Goal: Task Accomplishment & Management: Use online tool/utility

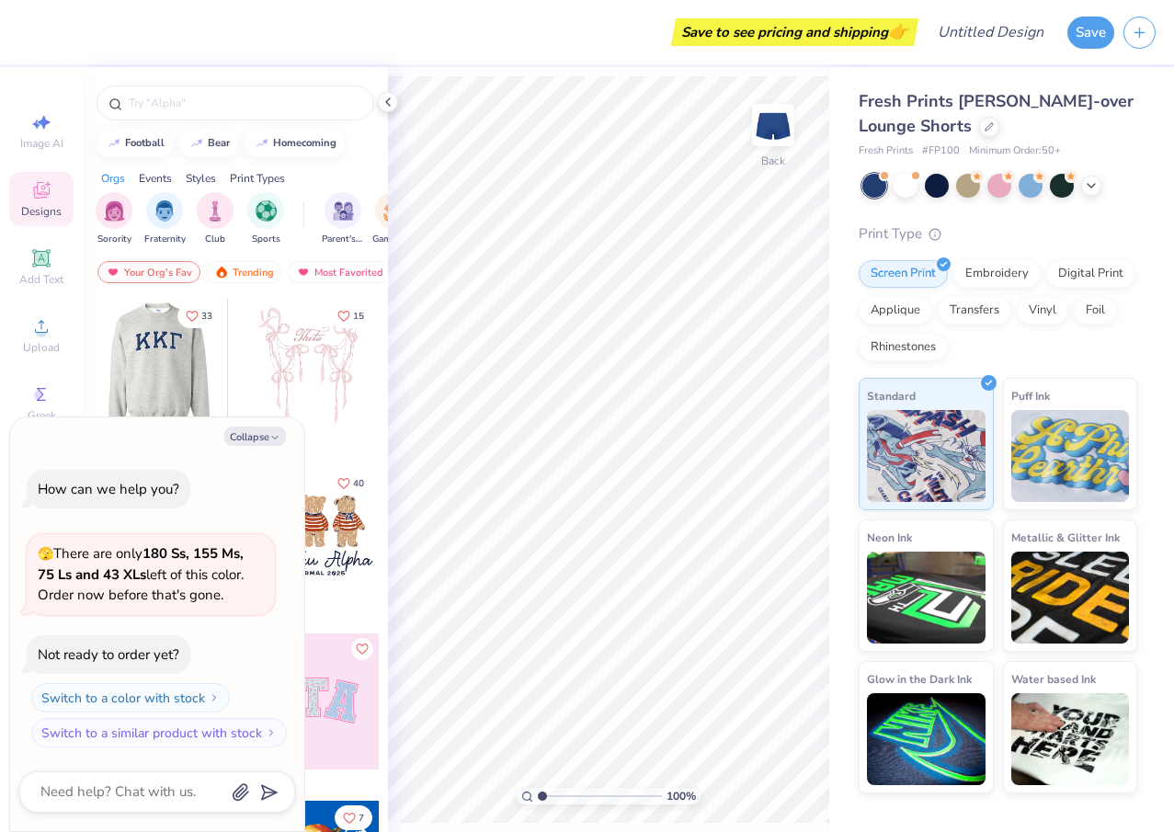
click at [92, 382] on div at bounding box center [24, 367] width 136 height 136
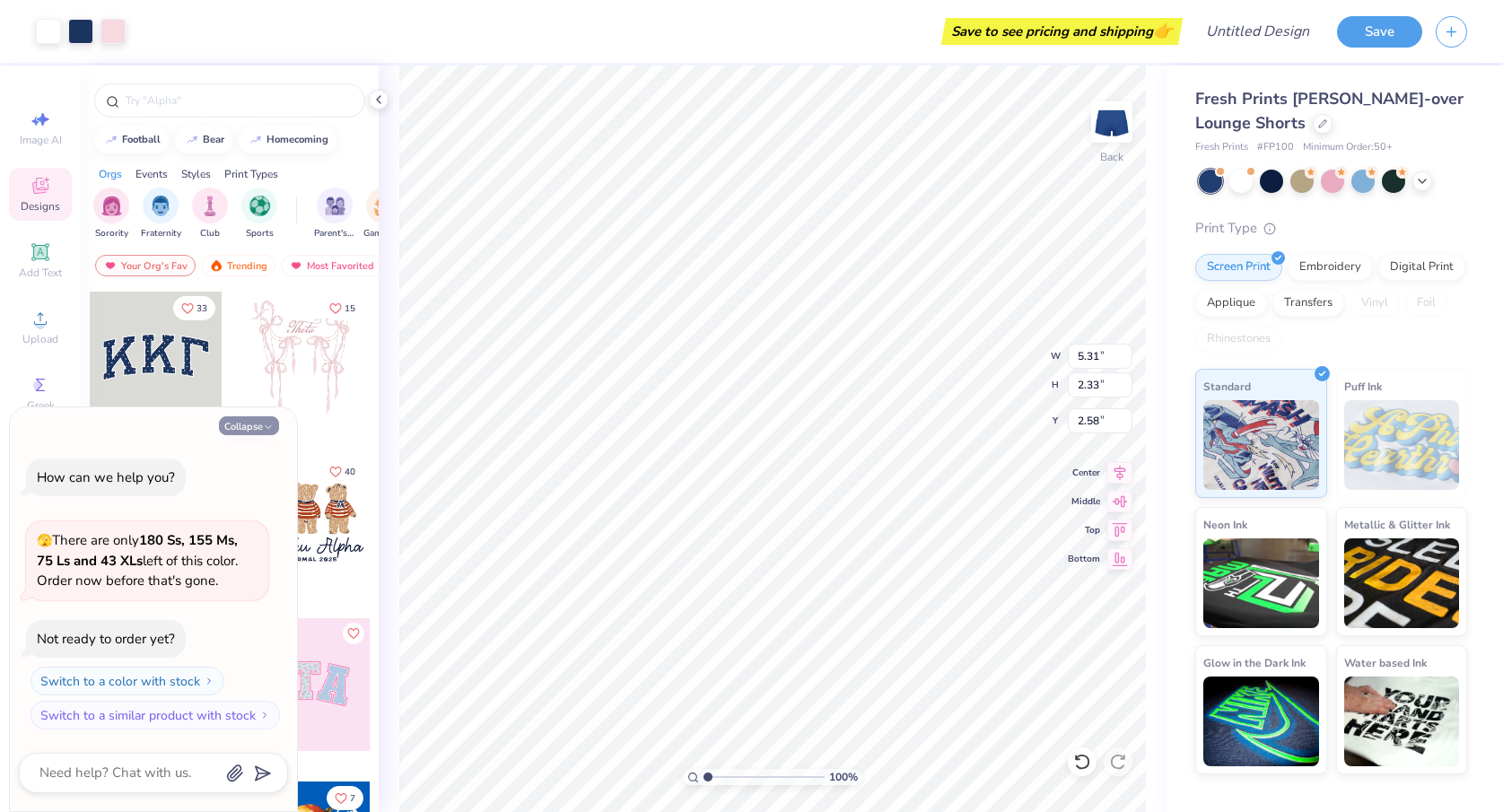
click at [261, 427] on button "Collapse" at bounding box center [249, 426] width 61 height 19
type textarea "x"
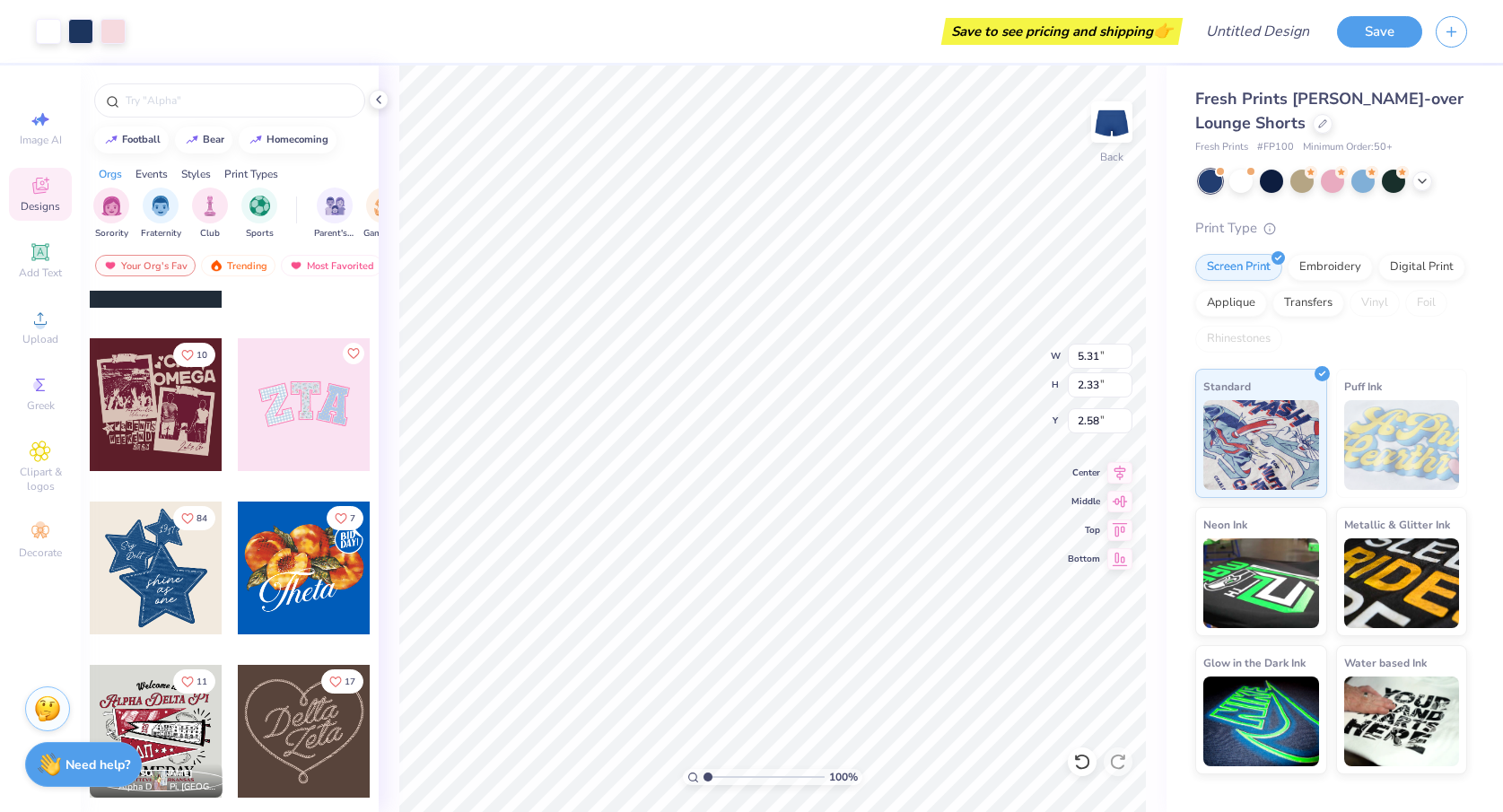
scroll to position [283, 0]
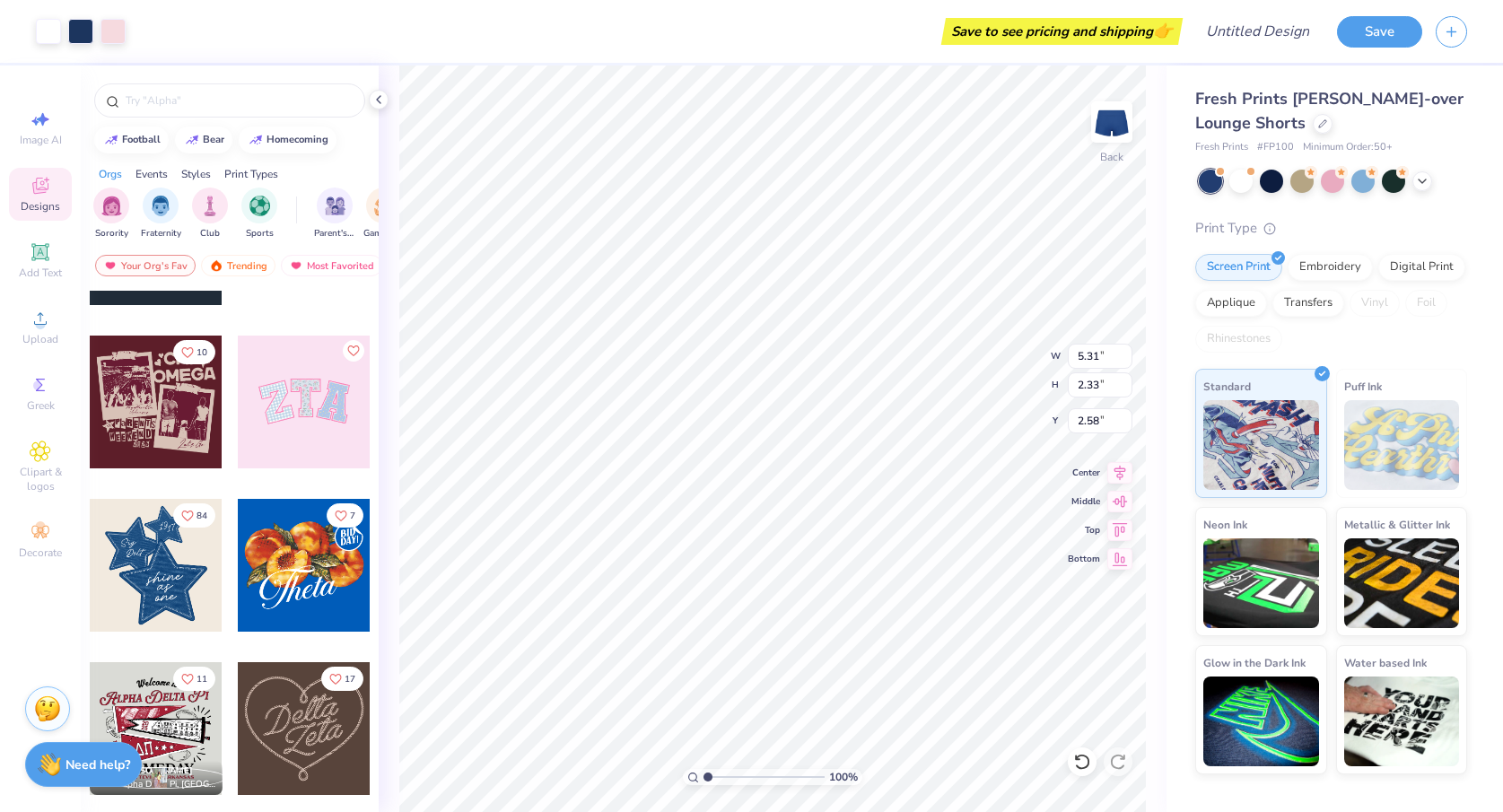
click at [150, 588] on div at bounding box center [156, 565] width 133 height 133
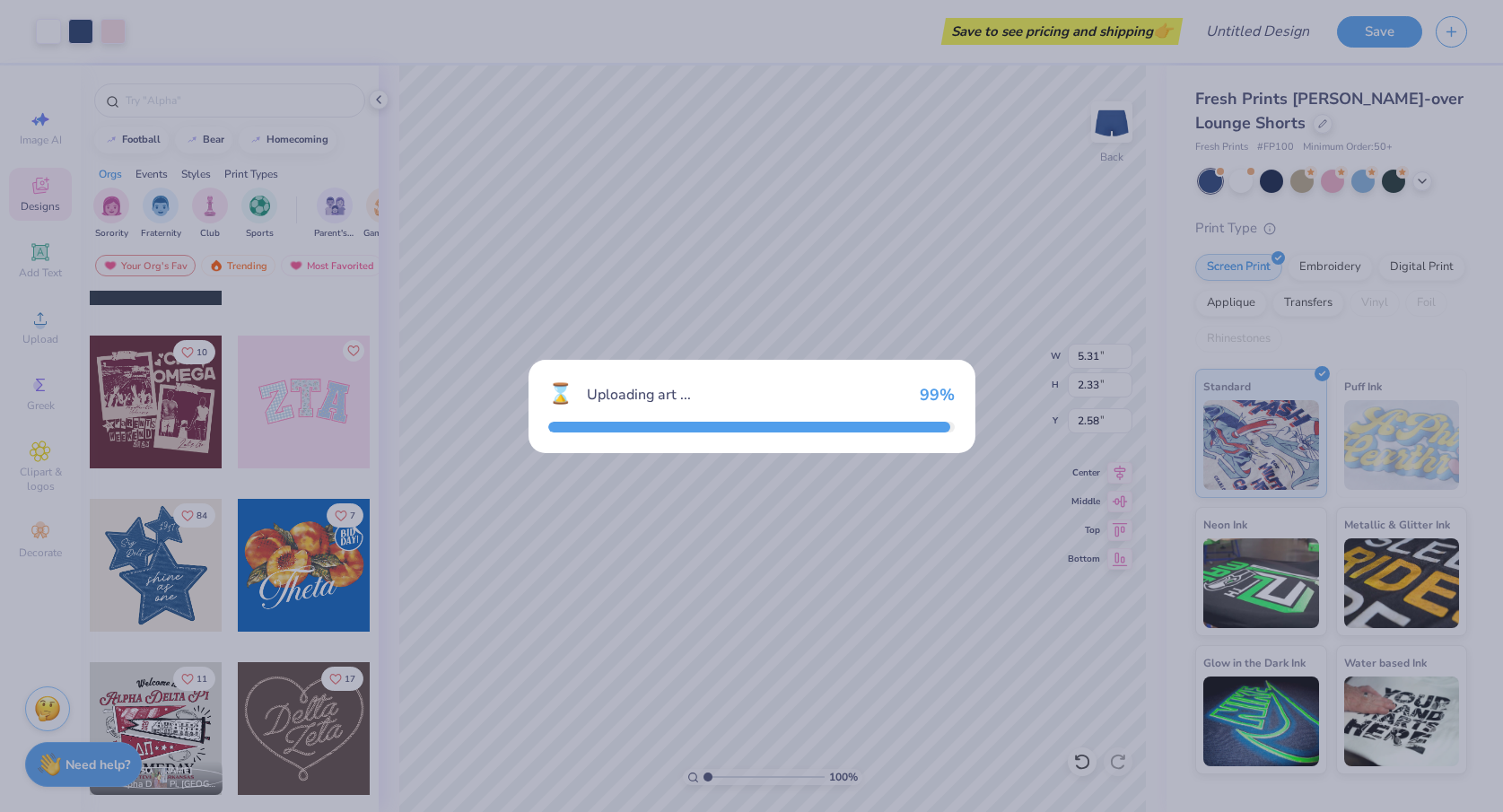
type input "4.93"
type input "5.76"
type input "0.87"
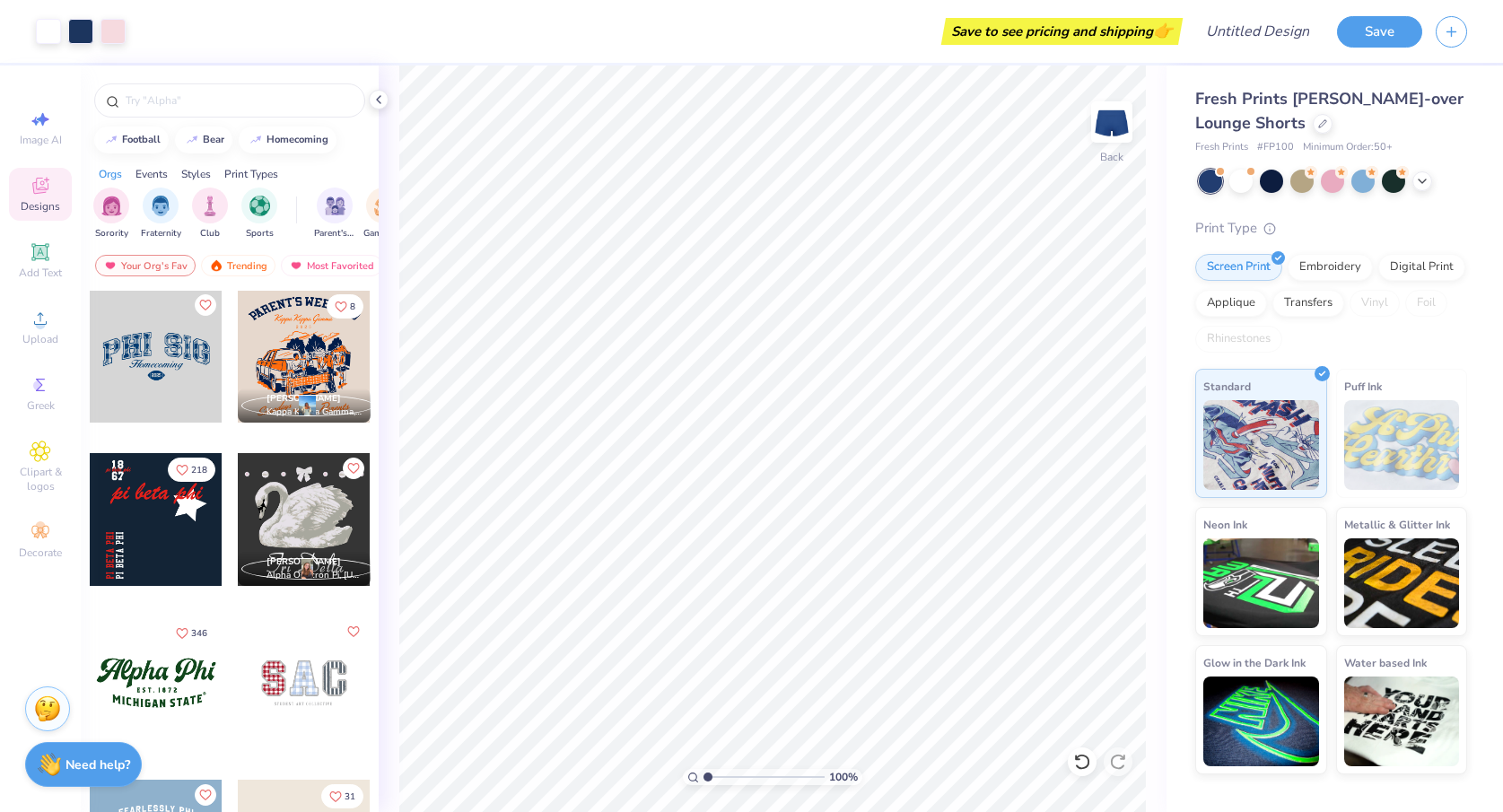
scroll to position [1147, 0]
click at [153, 350] on div at bounding box center [156, 354] width 133 height 133
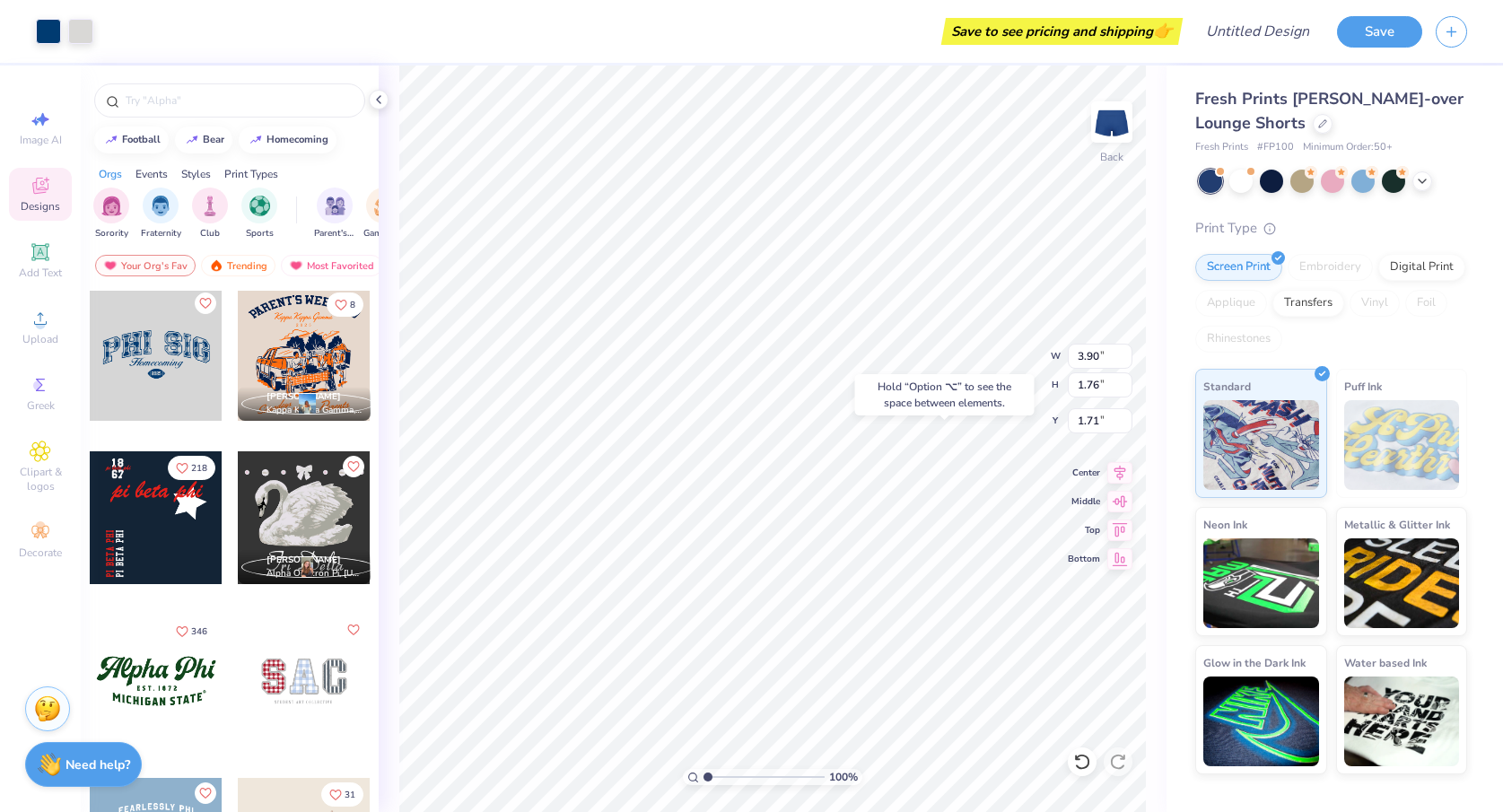
type input "1.71"
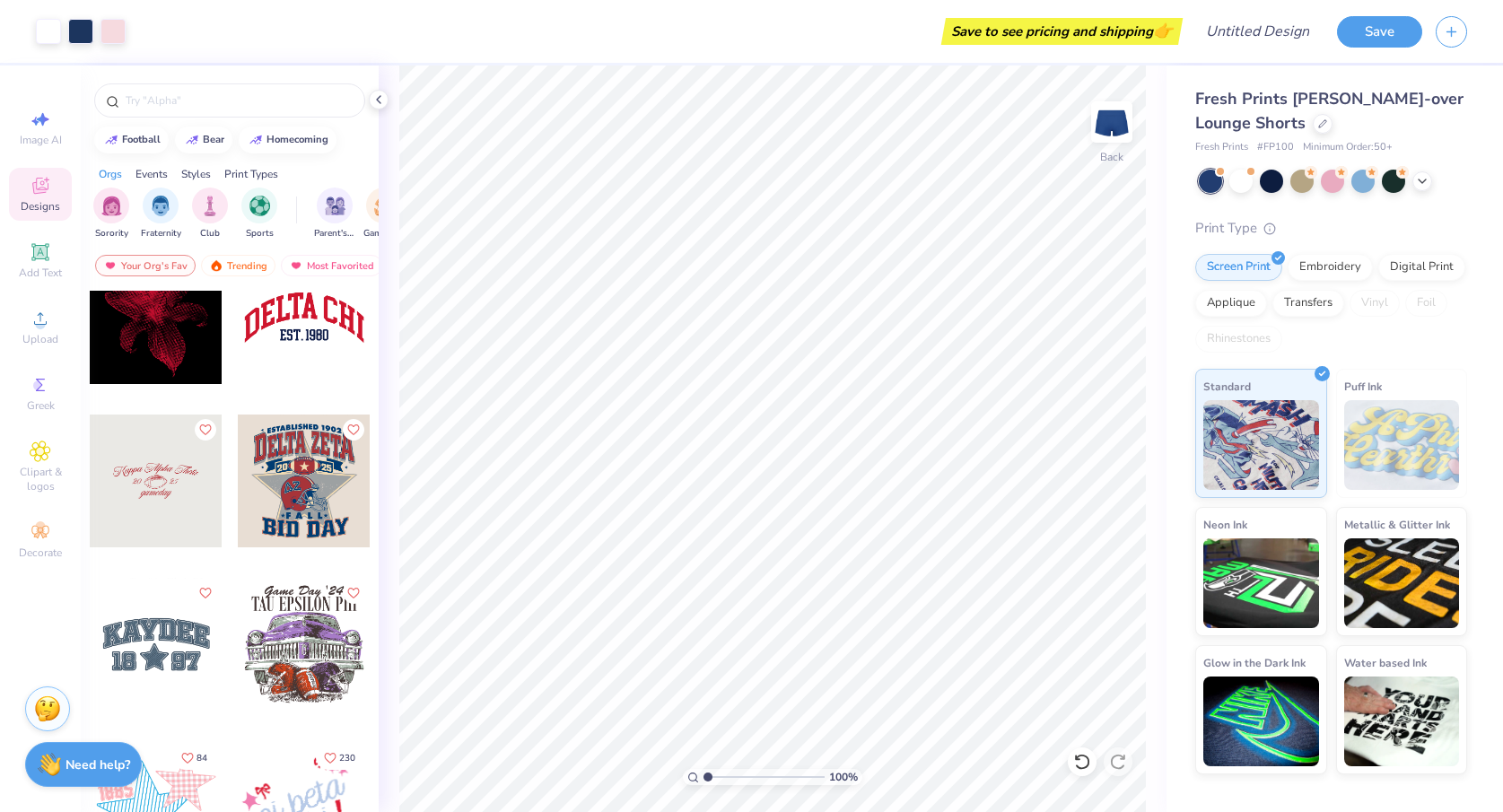
scroll to position [1840, 0]
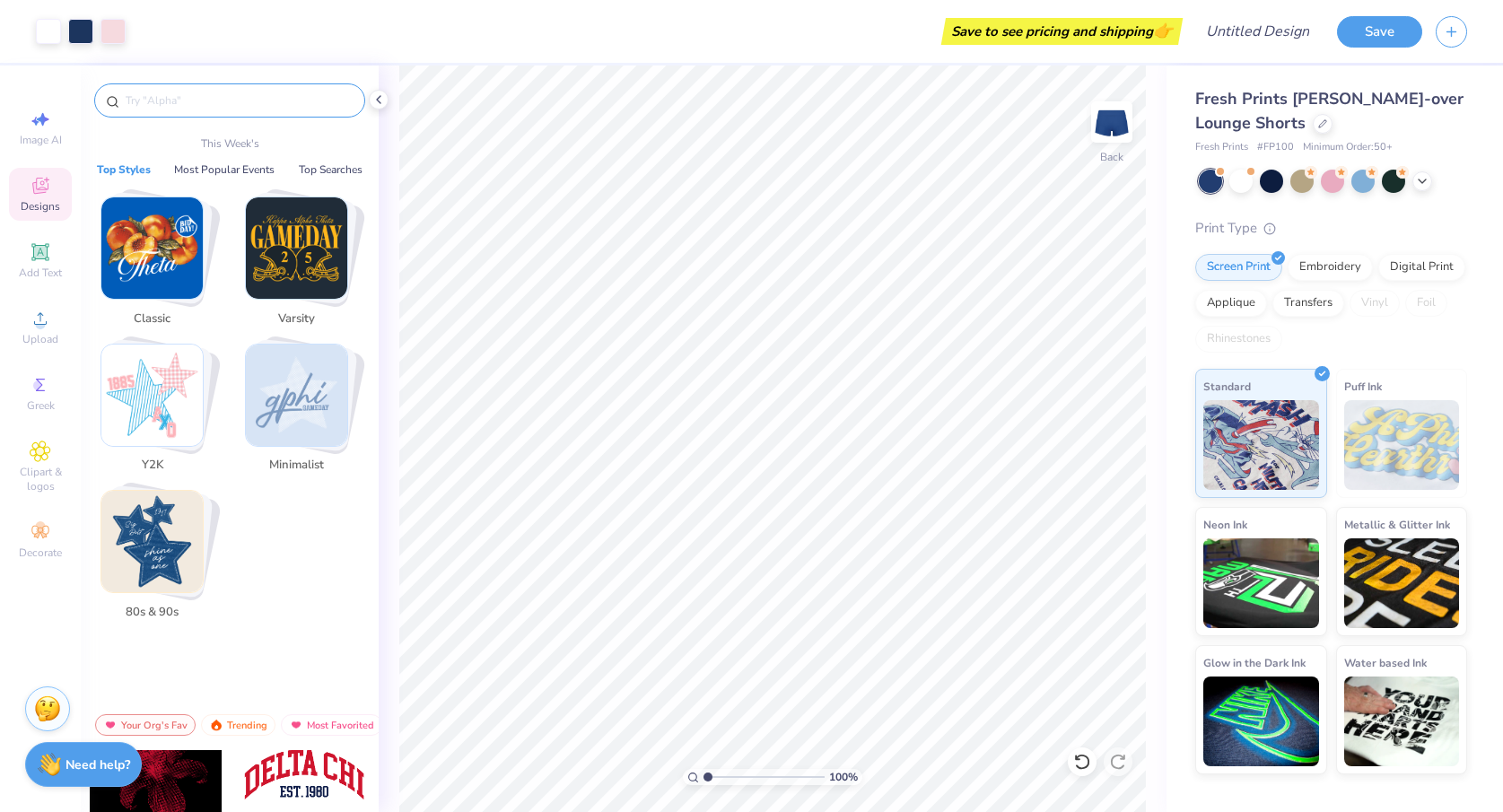
click at [173, 103] on input "text" at bounding box center [238, 101] width 229 height 18
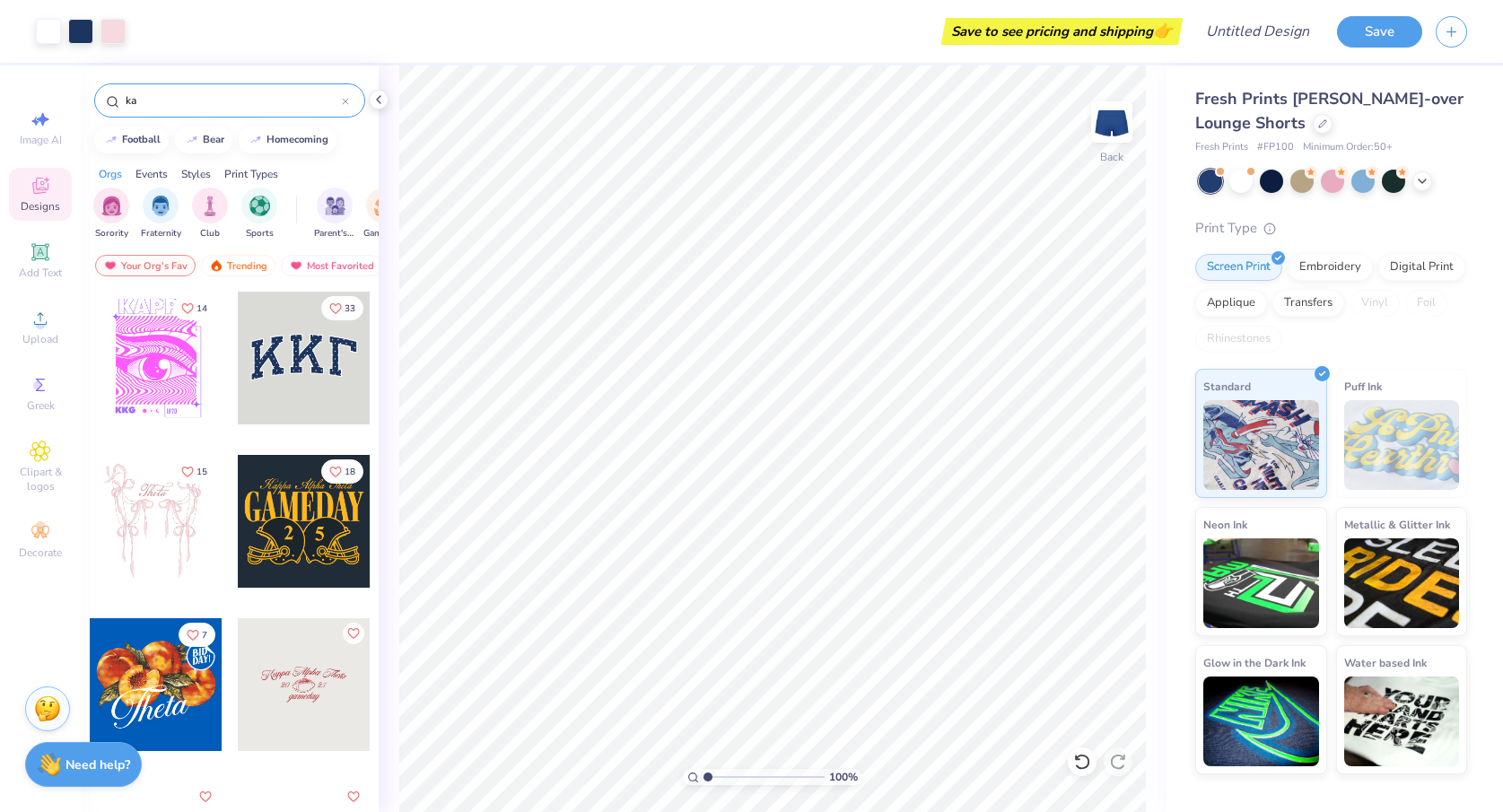
type input "k"
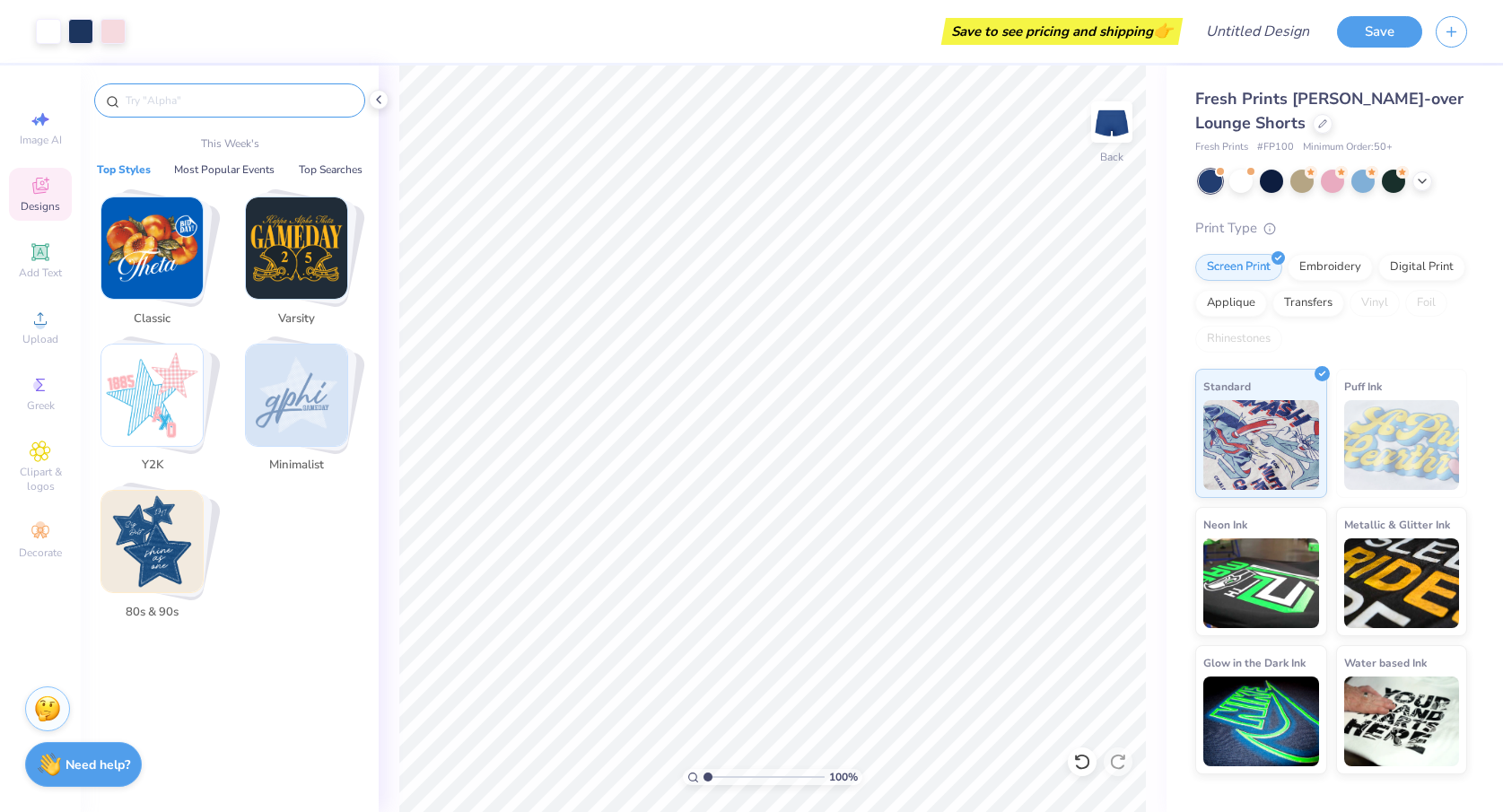
click at [305, 399] on img "Stack Card Button Minimalist" at bounding box center [297, 395] width 102 height 102
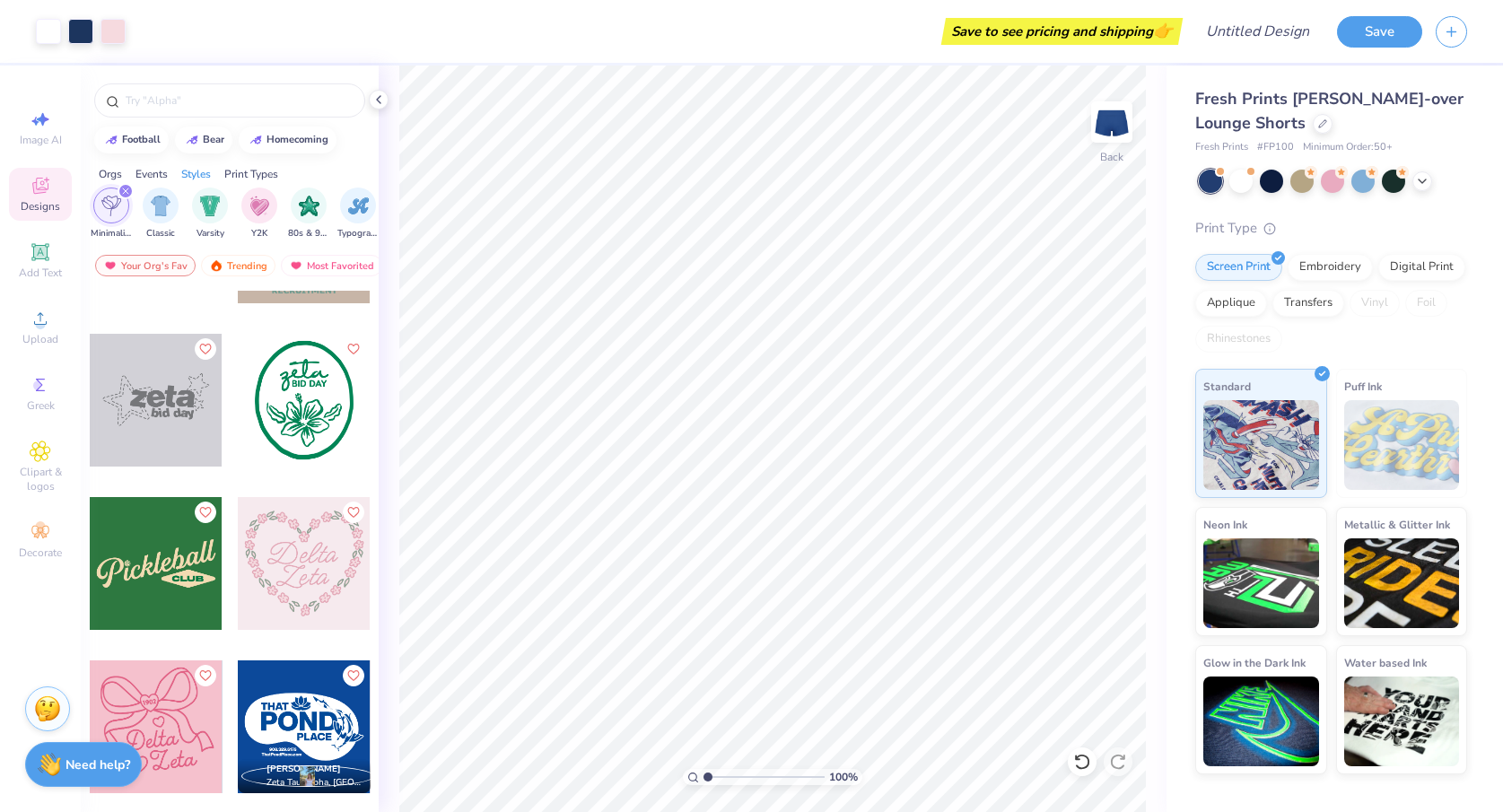
scroll to position [3064, 0]
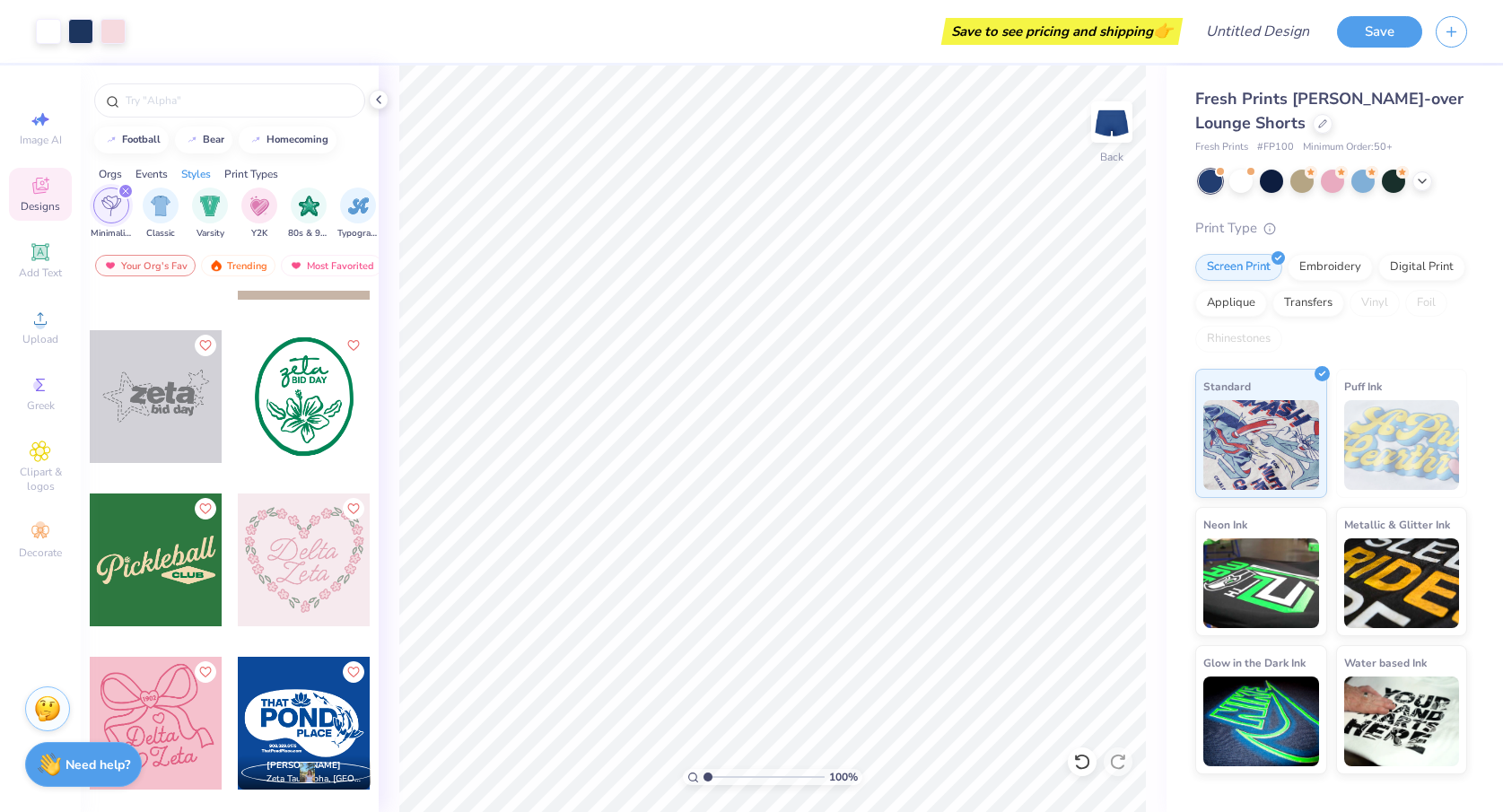
click at [171, 399] on div at bounding box center [156, 396] width 133 height 133
type input "1.91"
type input "5.31"
type input "2.33"
type input "2.58"
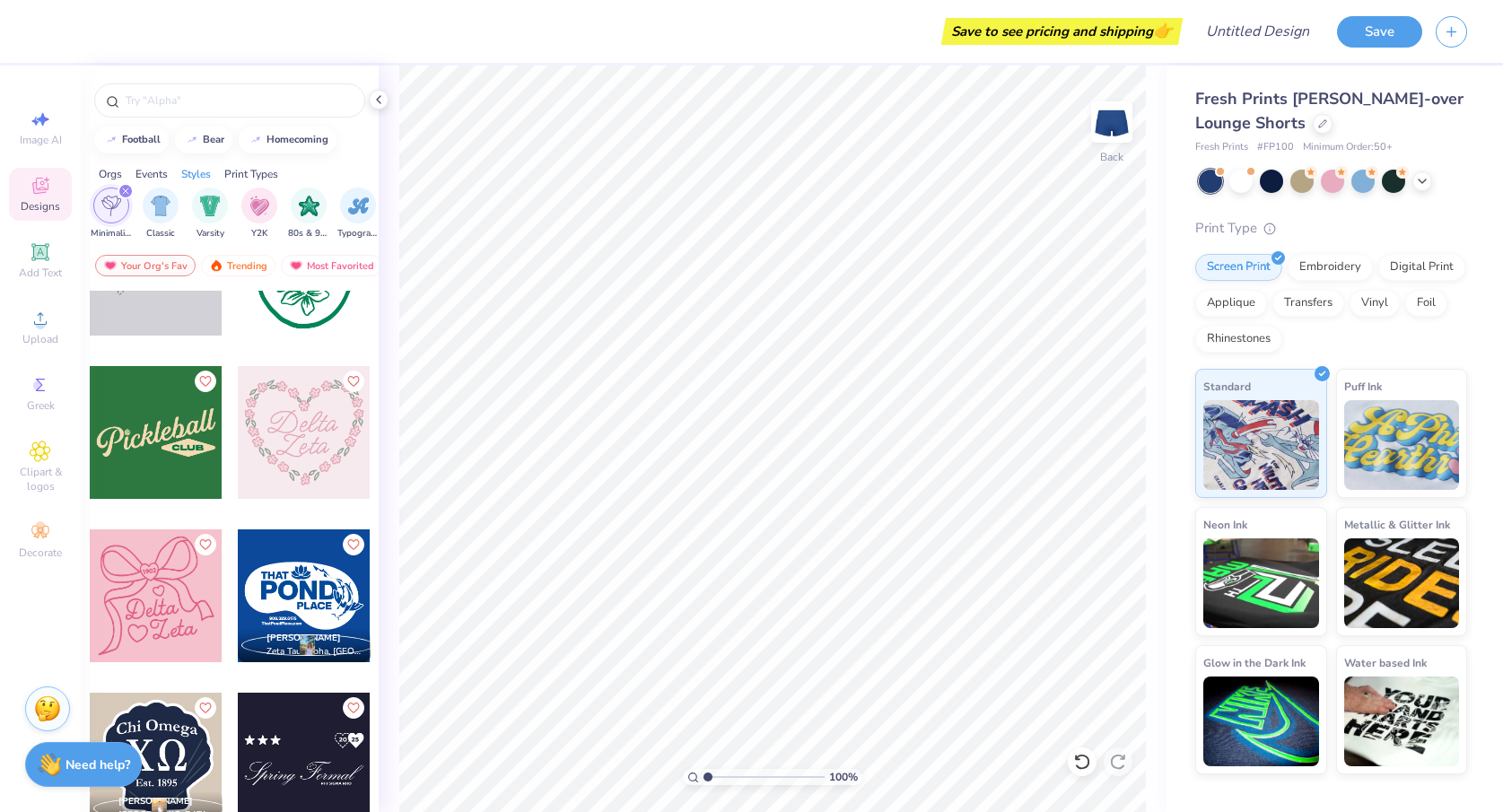
scroll to position [3203, 0]
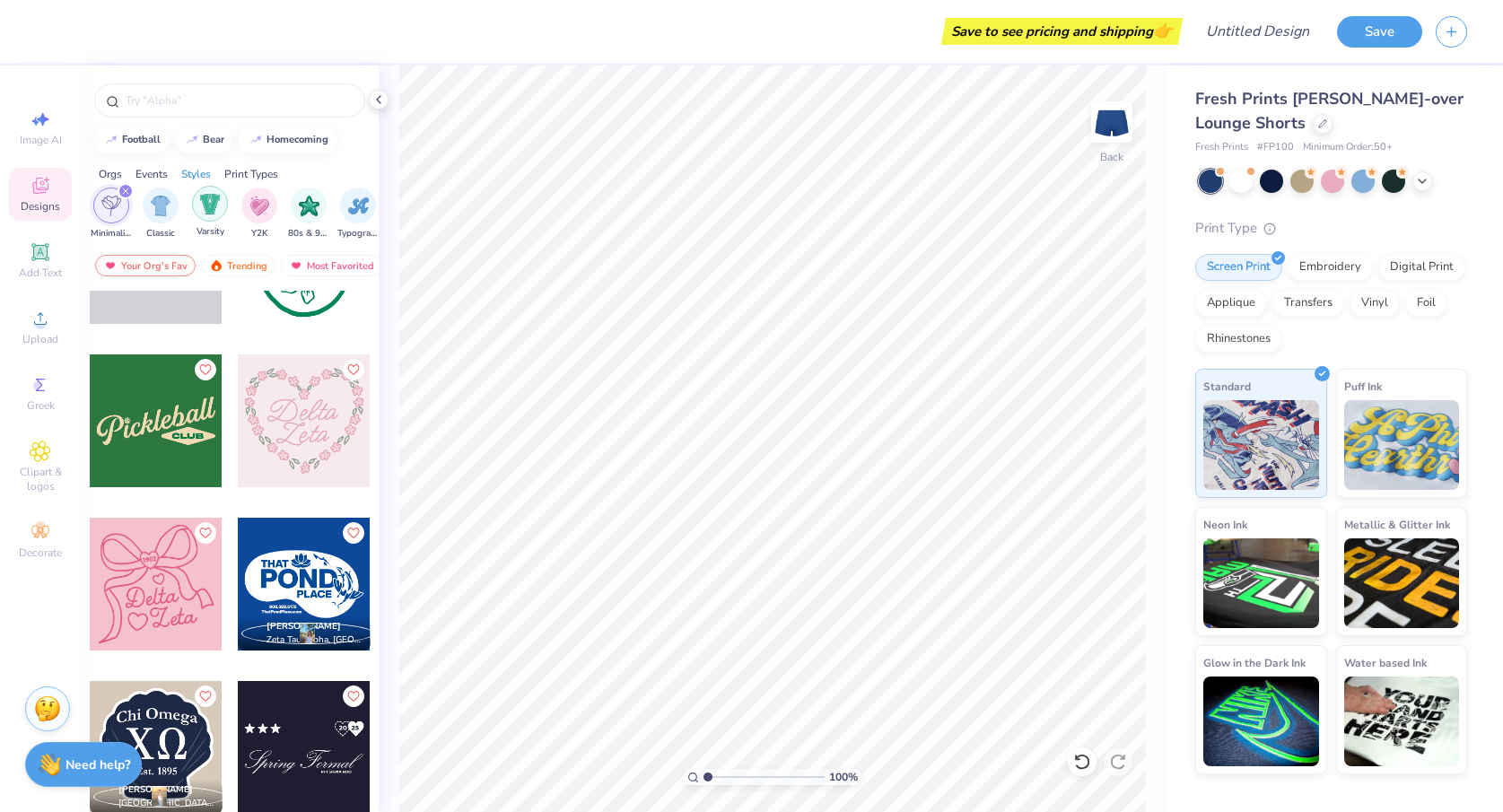
click at [219, 203] on img "filter for Varsity" at bounding box center [210, 204] width 20 height 20
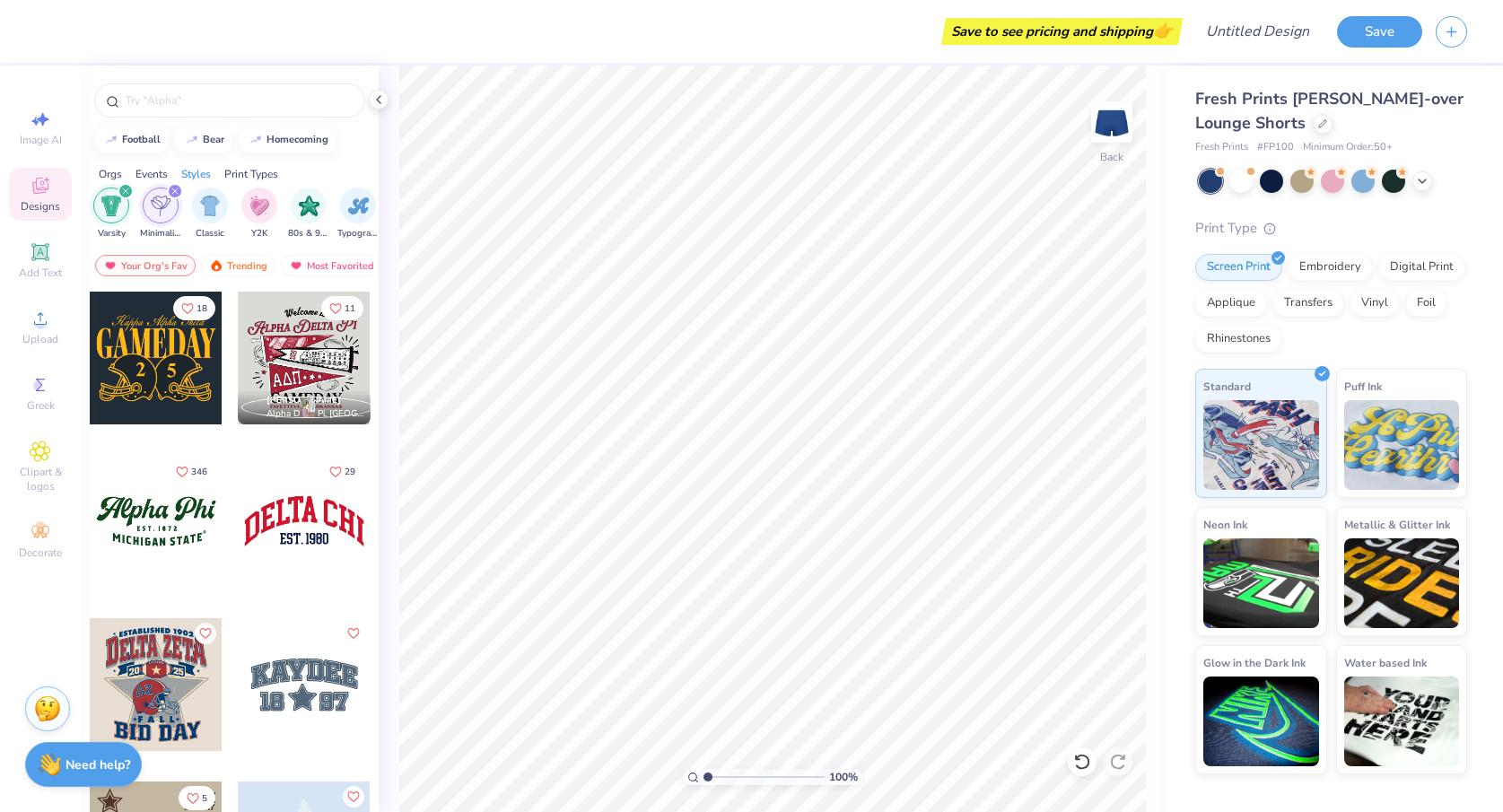
click at [173, 183] on div "filter for Minimalist" at bounding box center [175, 191] width 17 height 17
click at [120, 187] on div "filter for Varsity" at bounding box center [125, 191] width 17 height 17
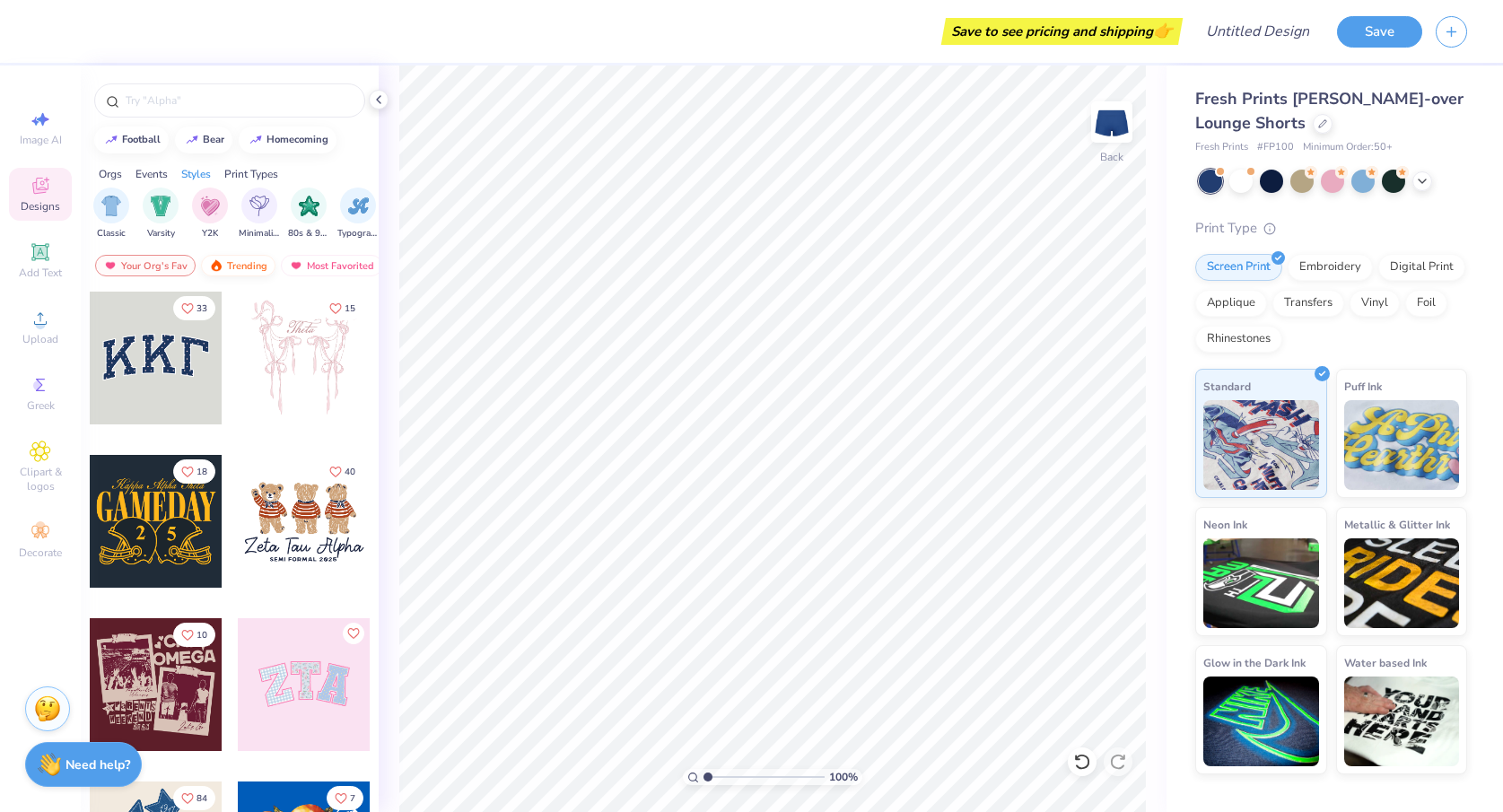
click at [248, 265] on div "Trending" at bounding box center [238, 265] width 74 height 21
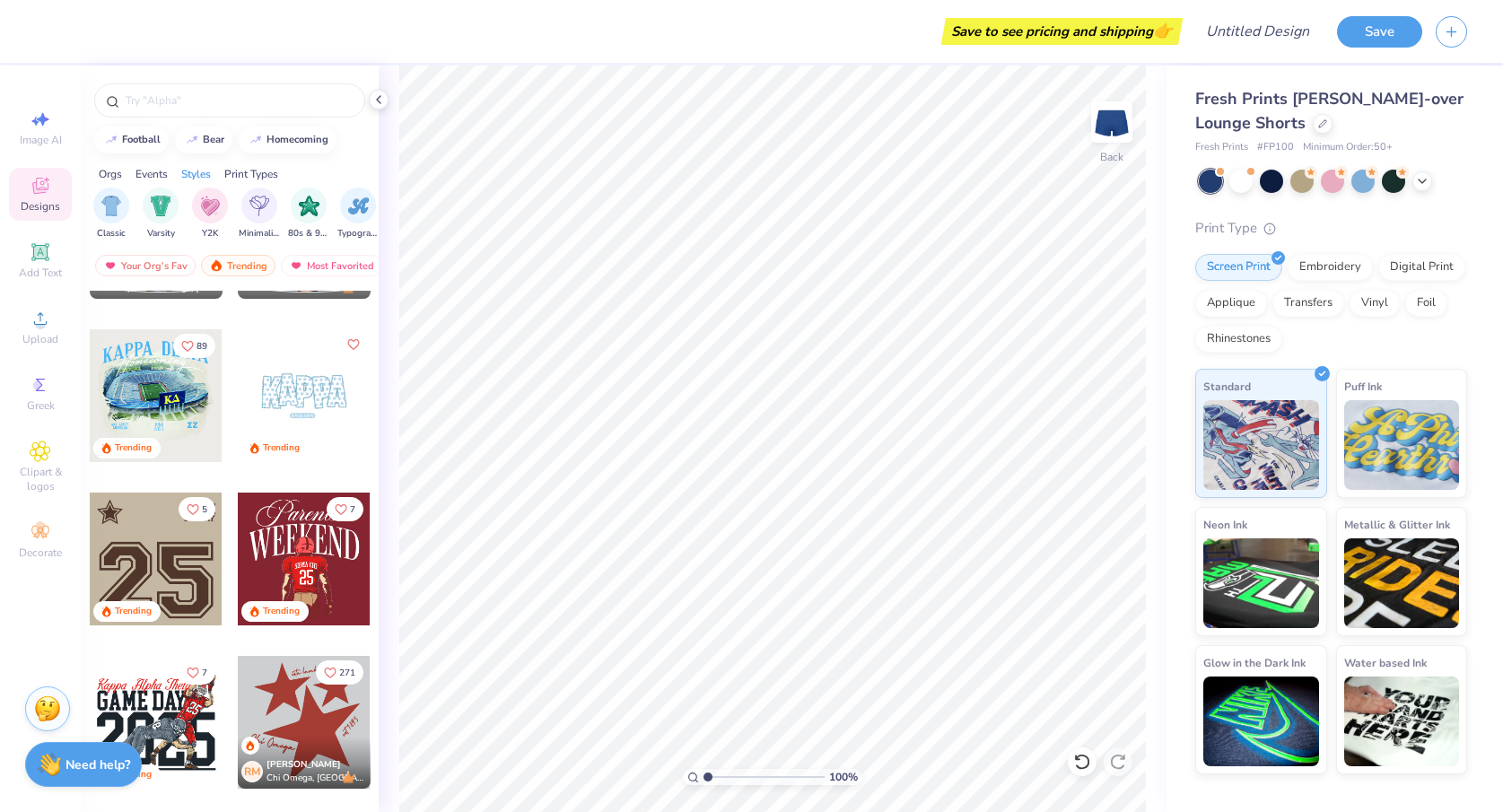
scroll to position [2413, 0]
click at [288, 386] on div at bounding box center [305, 394] width 133 height 133
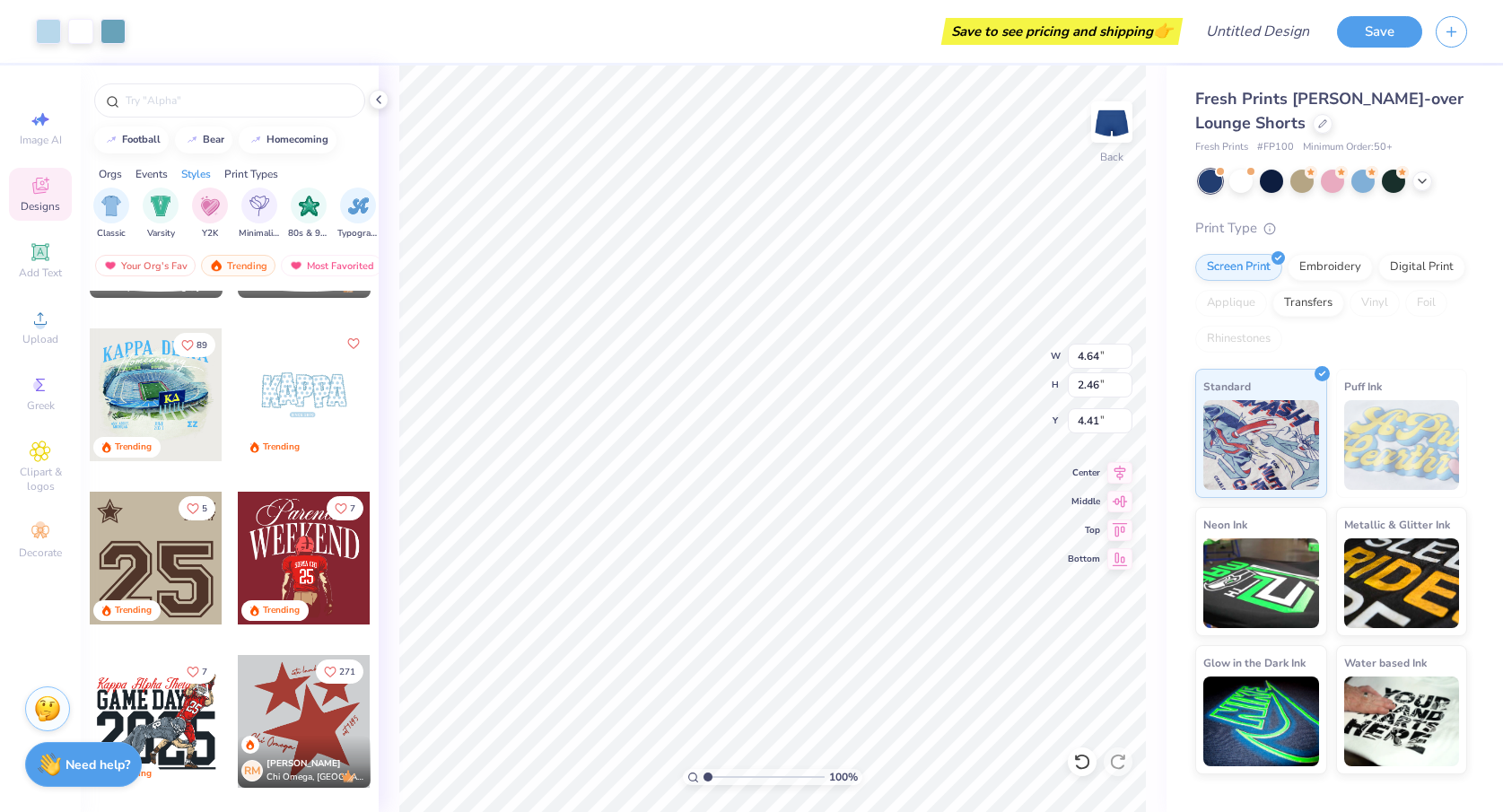
type input "4.41"
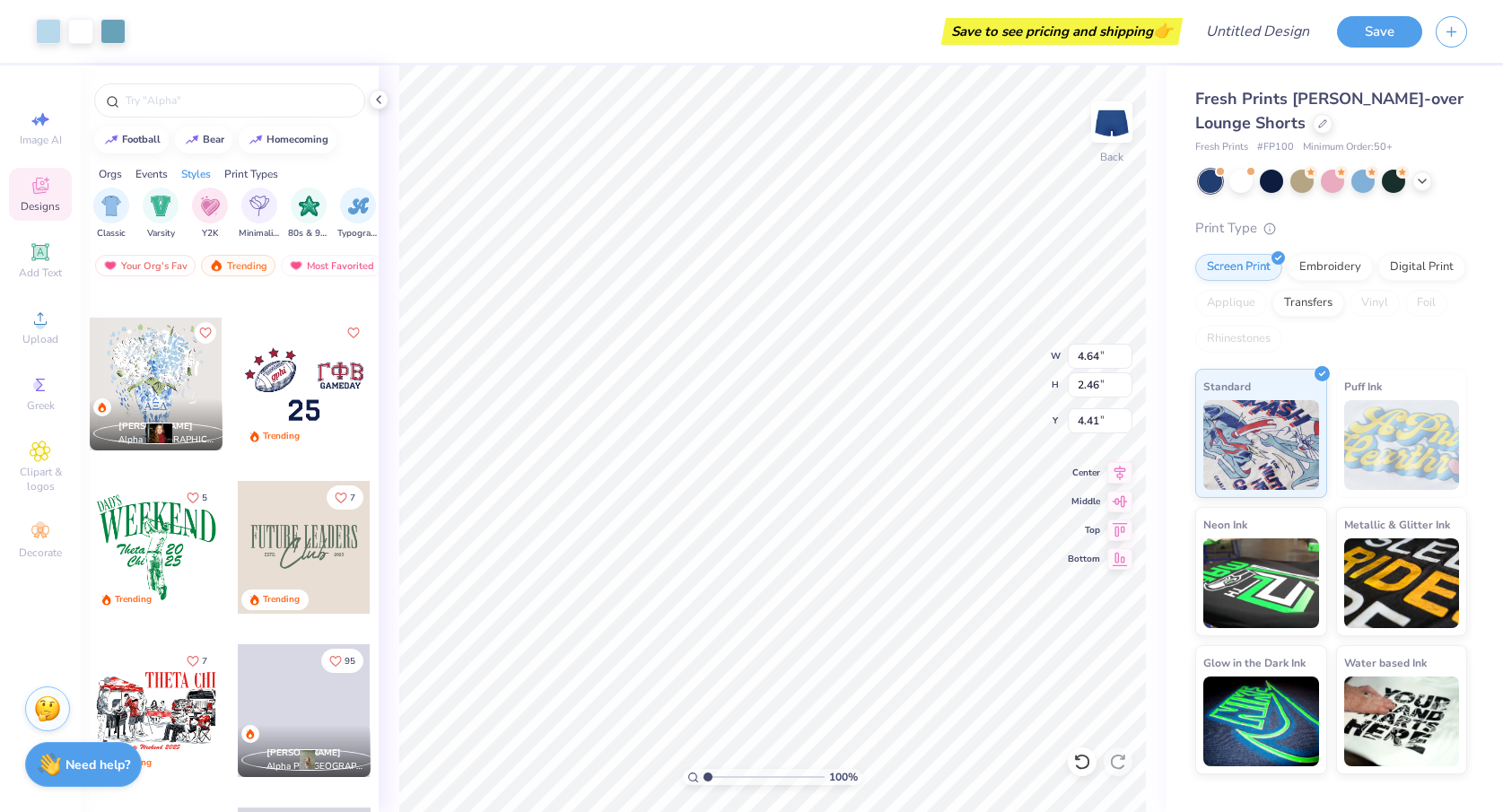
scroll to position [3911, 0]
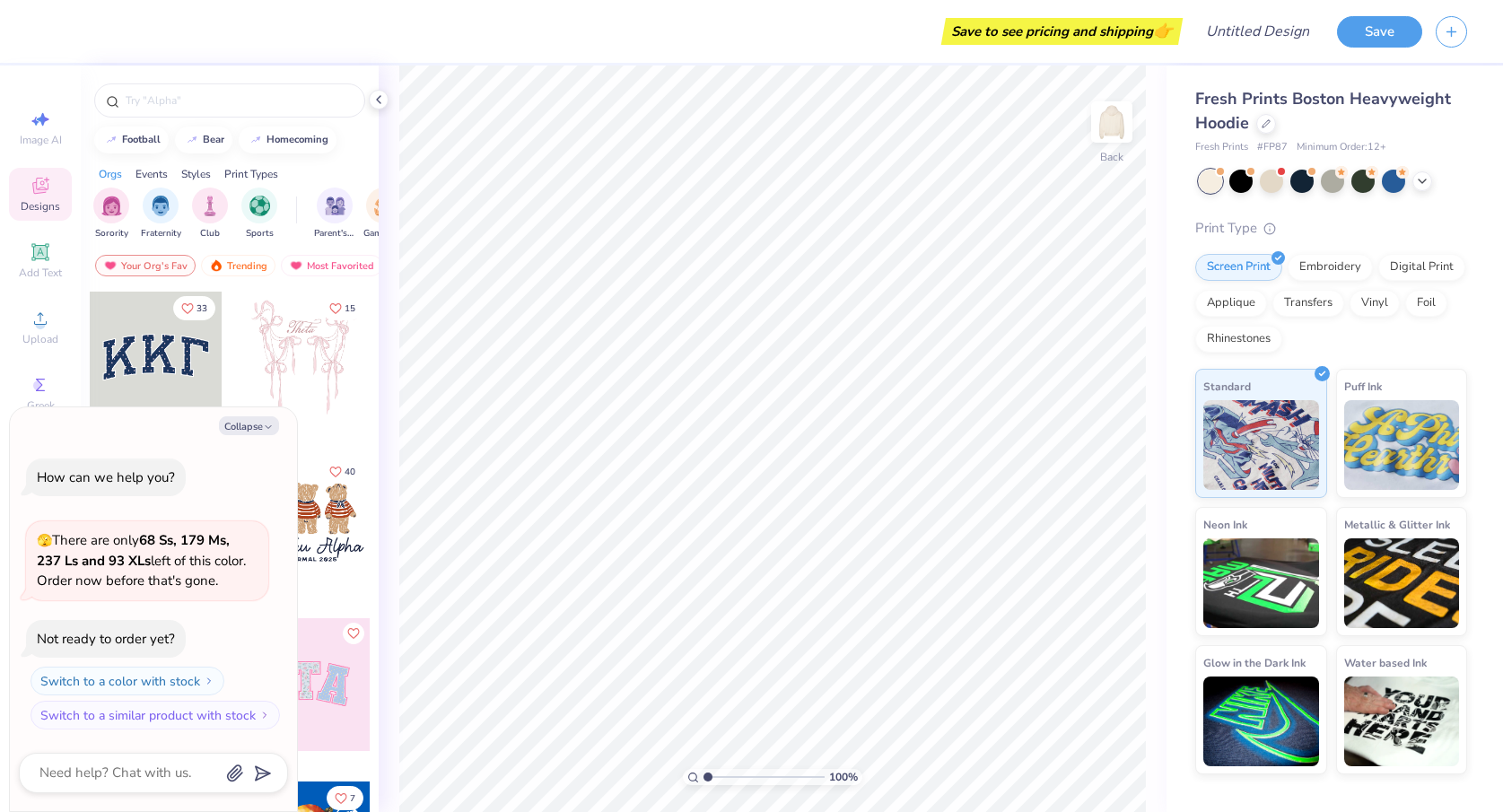
click at [193, 338] on div at bounding box center [156, 358] width 133 height 133
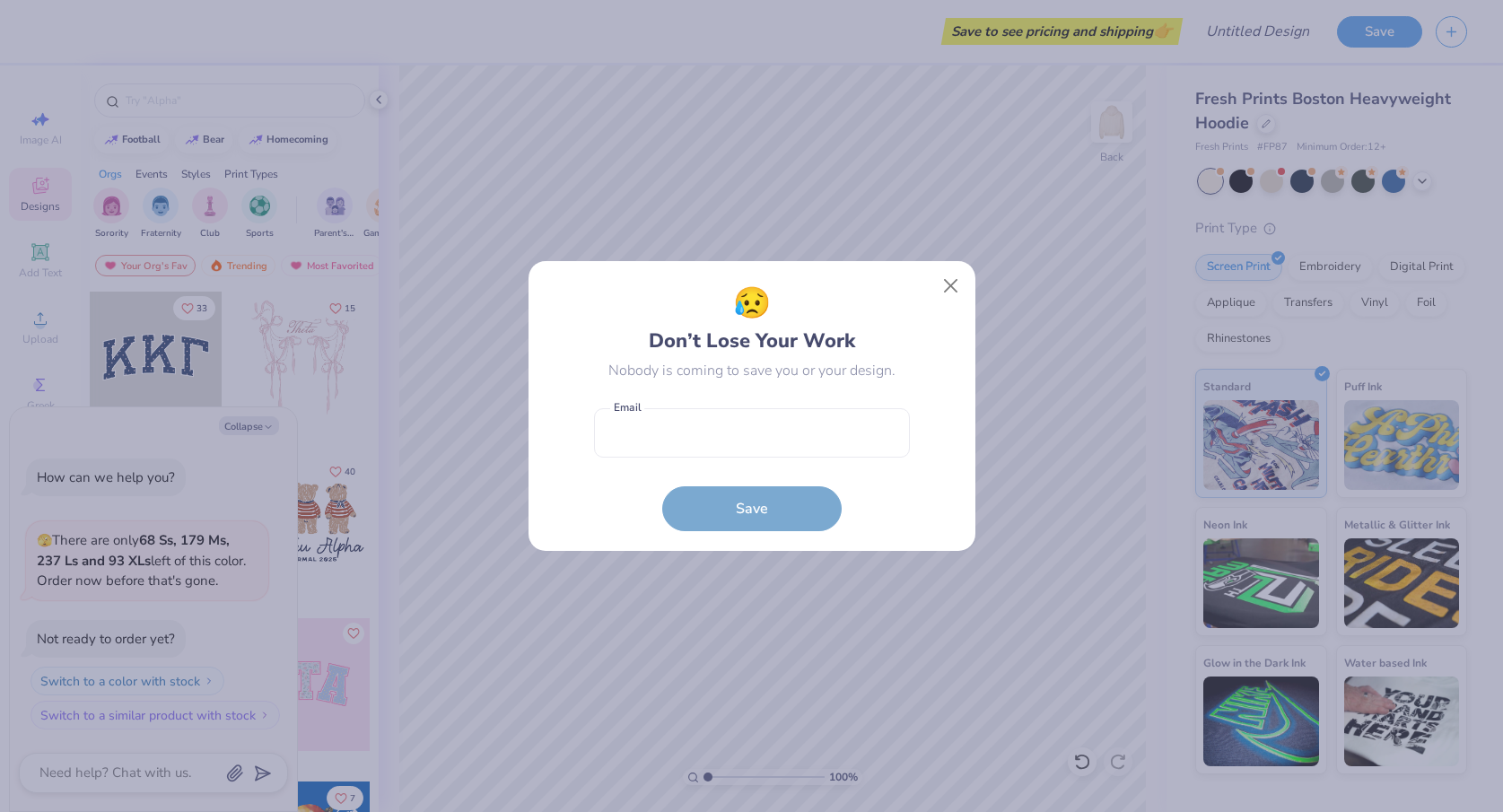
type textarea "x"
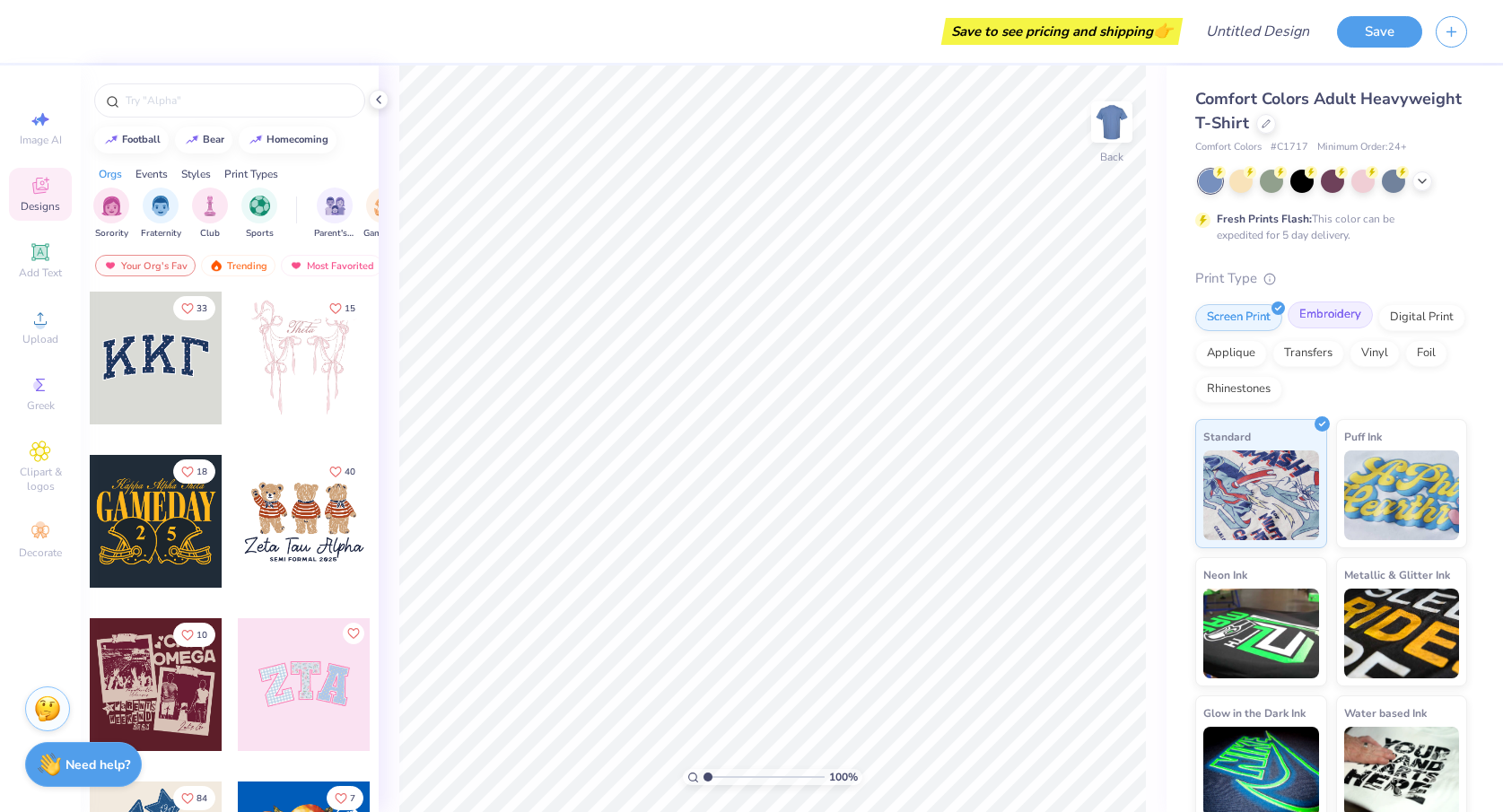
click at [1339, 312] on div "Embroidery" at bounding box center [1329, 315] width 85 height 27
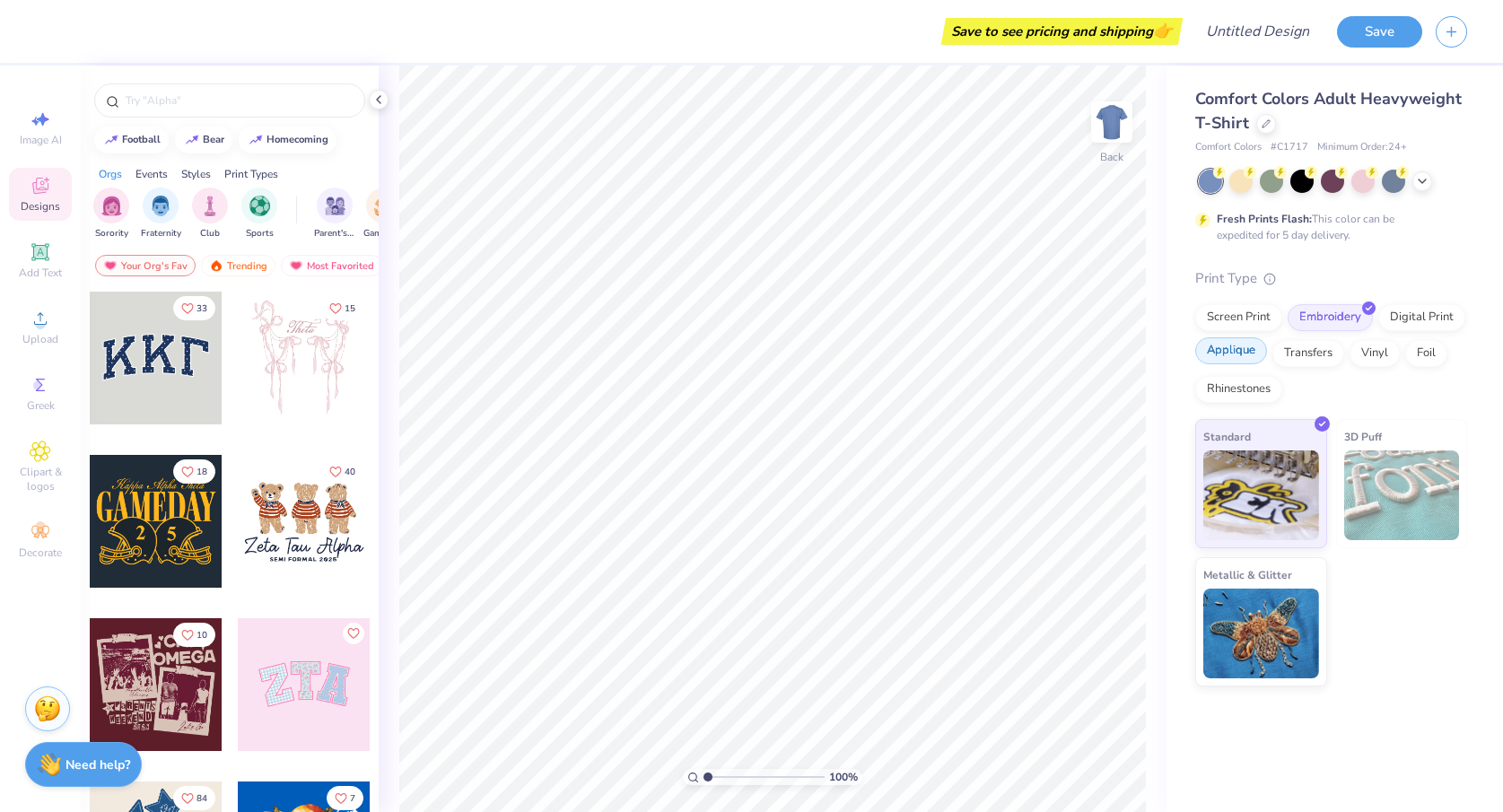
click at [1241, 350] on div "Applique" at bounding box center [1231, 351] width 72 height 27
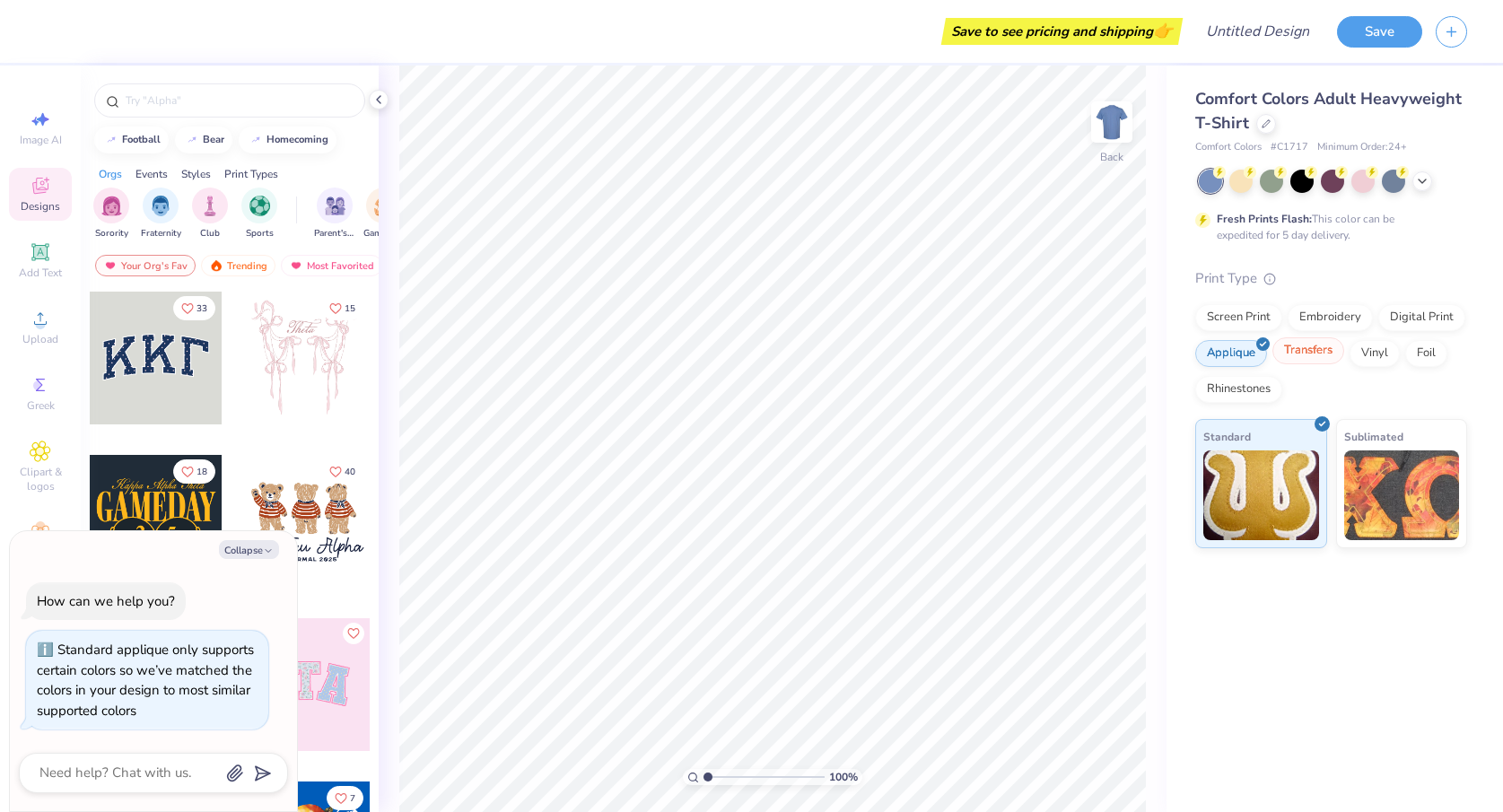
click at [1312, 345] on div "Transfers" at bounding box center [1309, 351] width 72 height 27
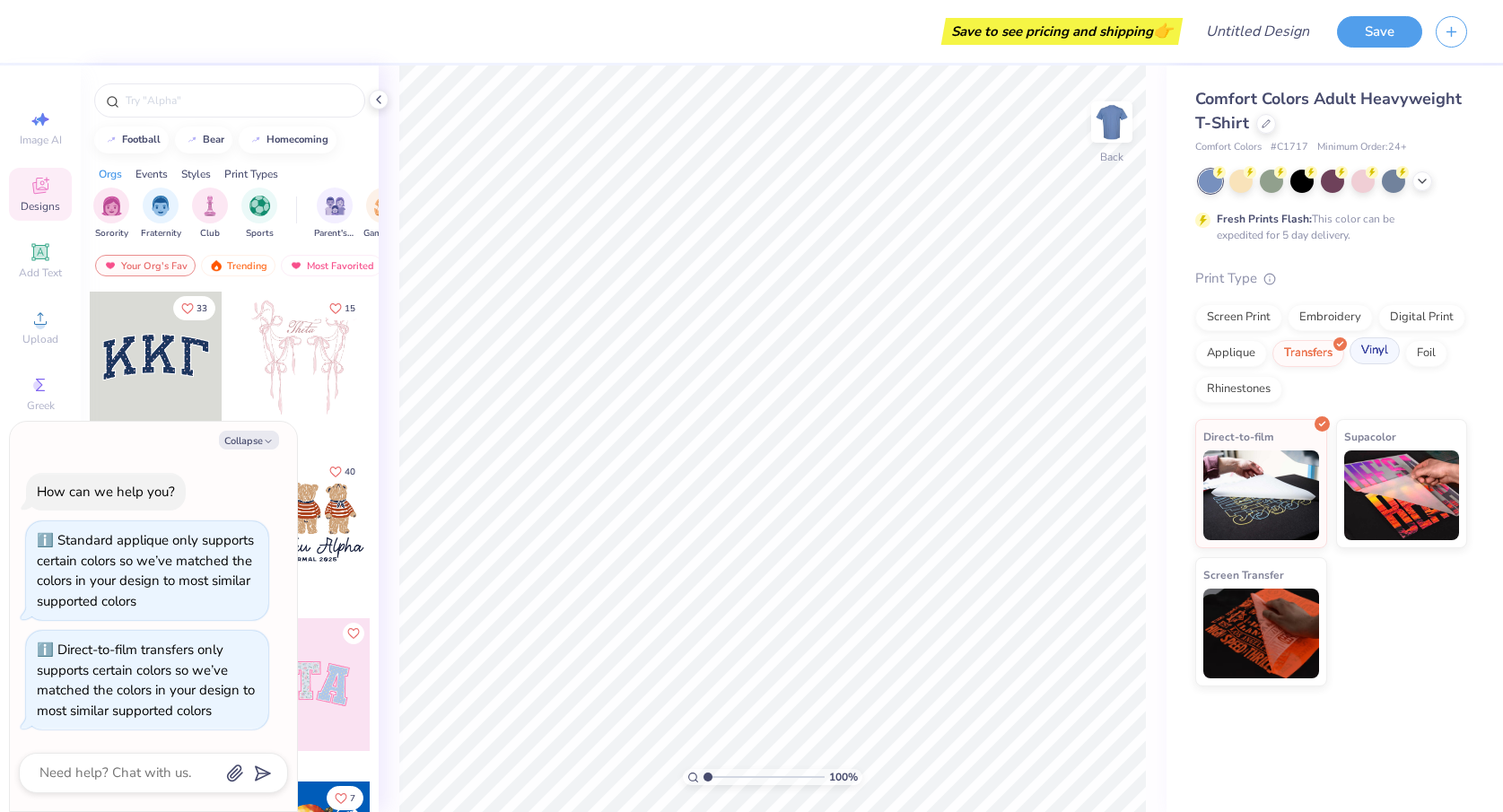
click at [1378, 354] on div "Vinyl" at bounding box center [1374, 351] width 50 height 27
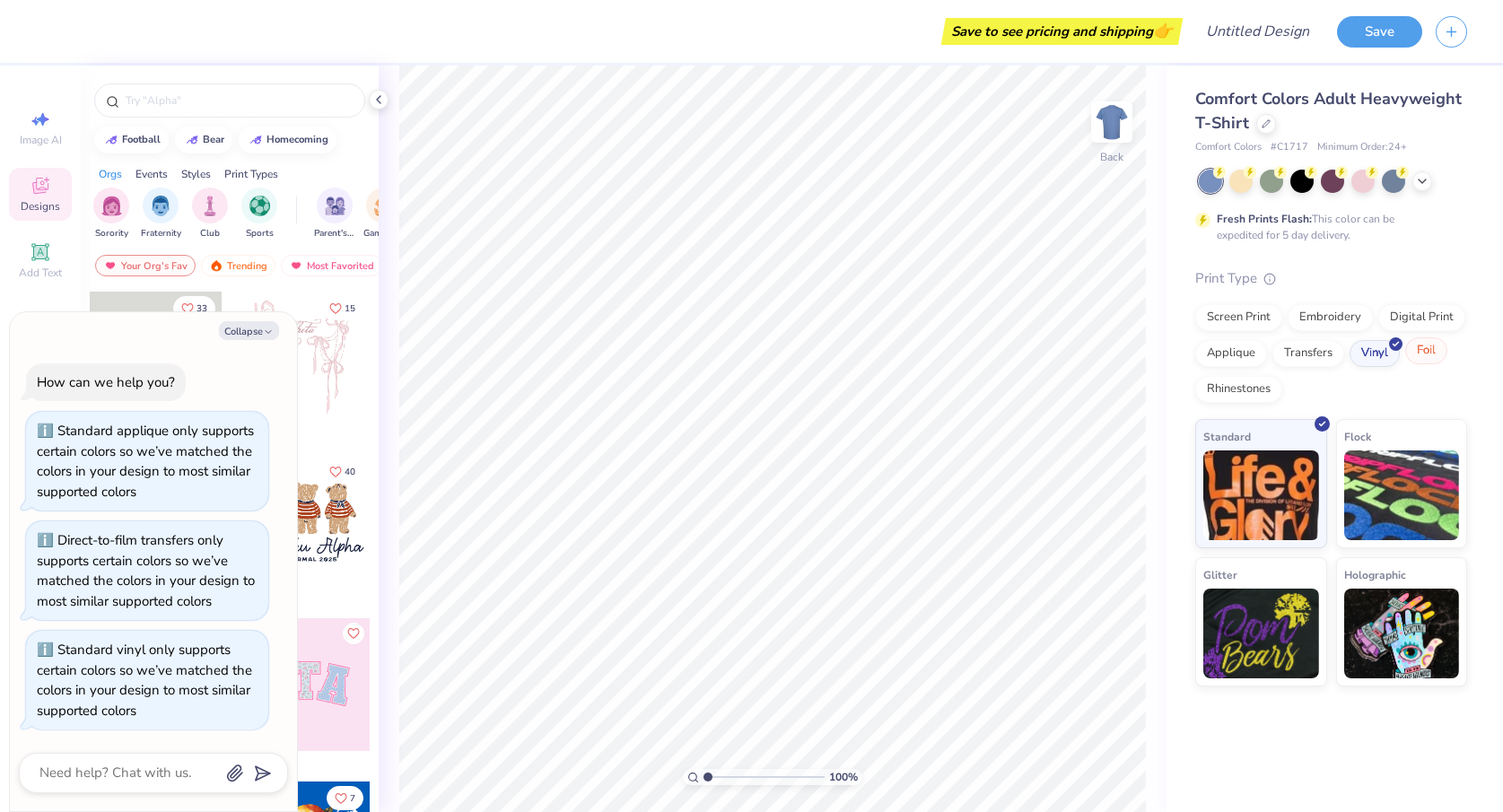
click at [1434, 346] on div "Foil" at bounding box center [1426, 351] width 42 height 27
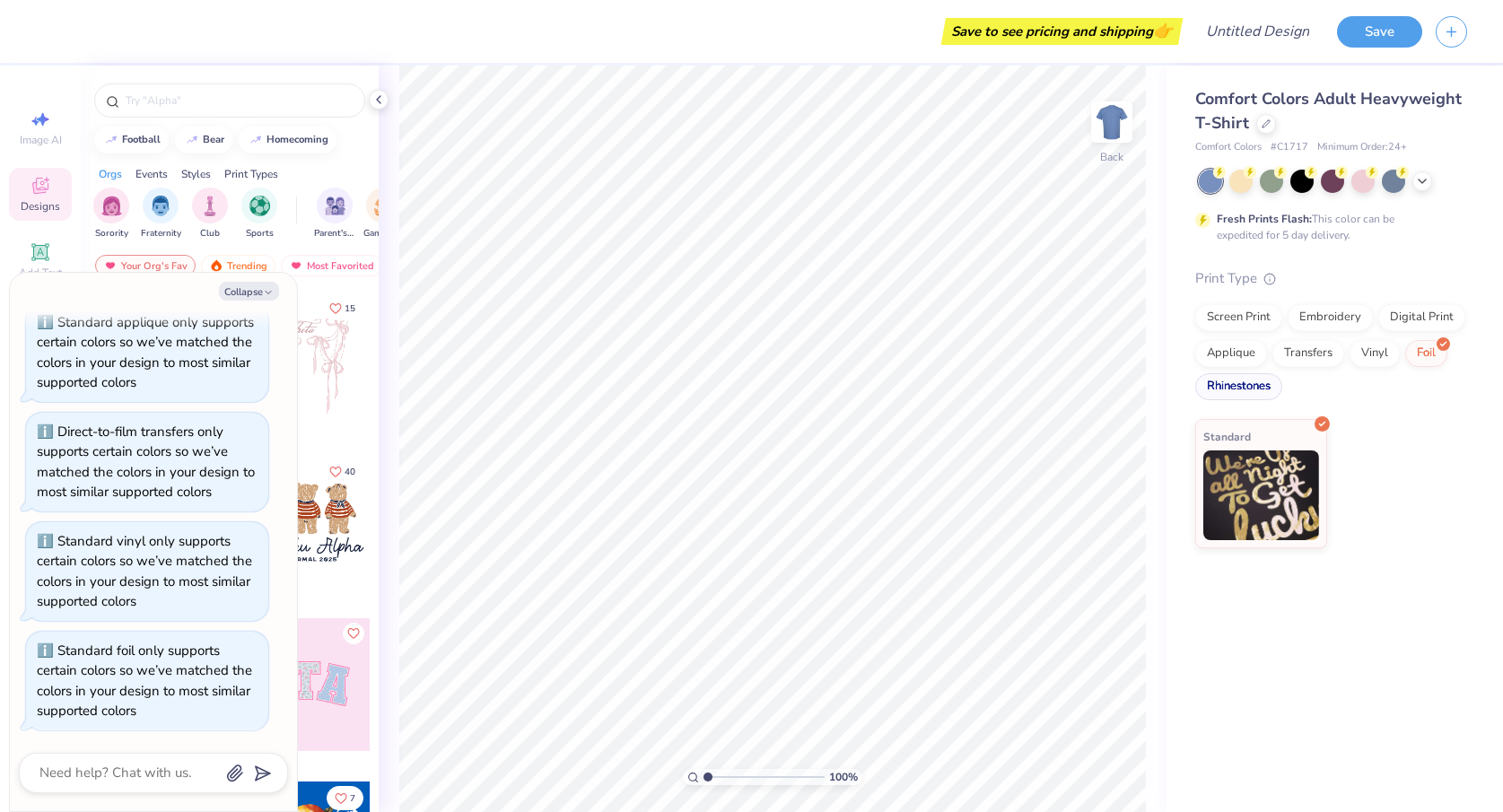
click at [1259, 386] on div "Rhinestones" at bounding box center [1238, 386] width 87 height 27
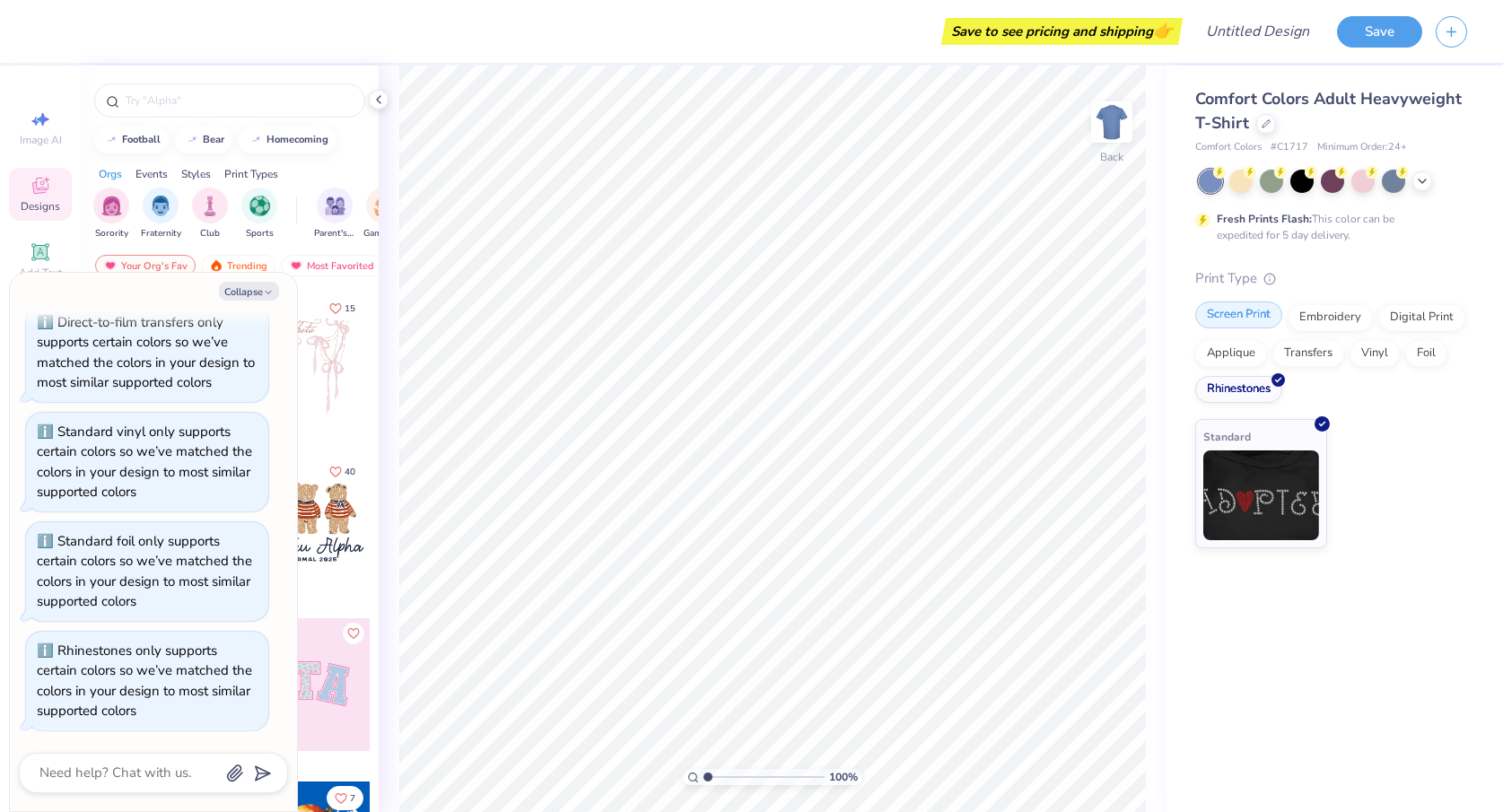
click at [1249, 320] on div "Screen Print" at bounding box center [1238, 315] width 87 height 27
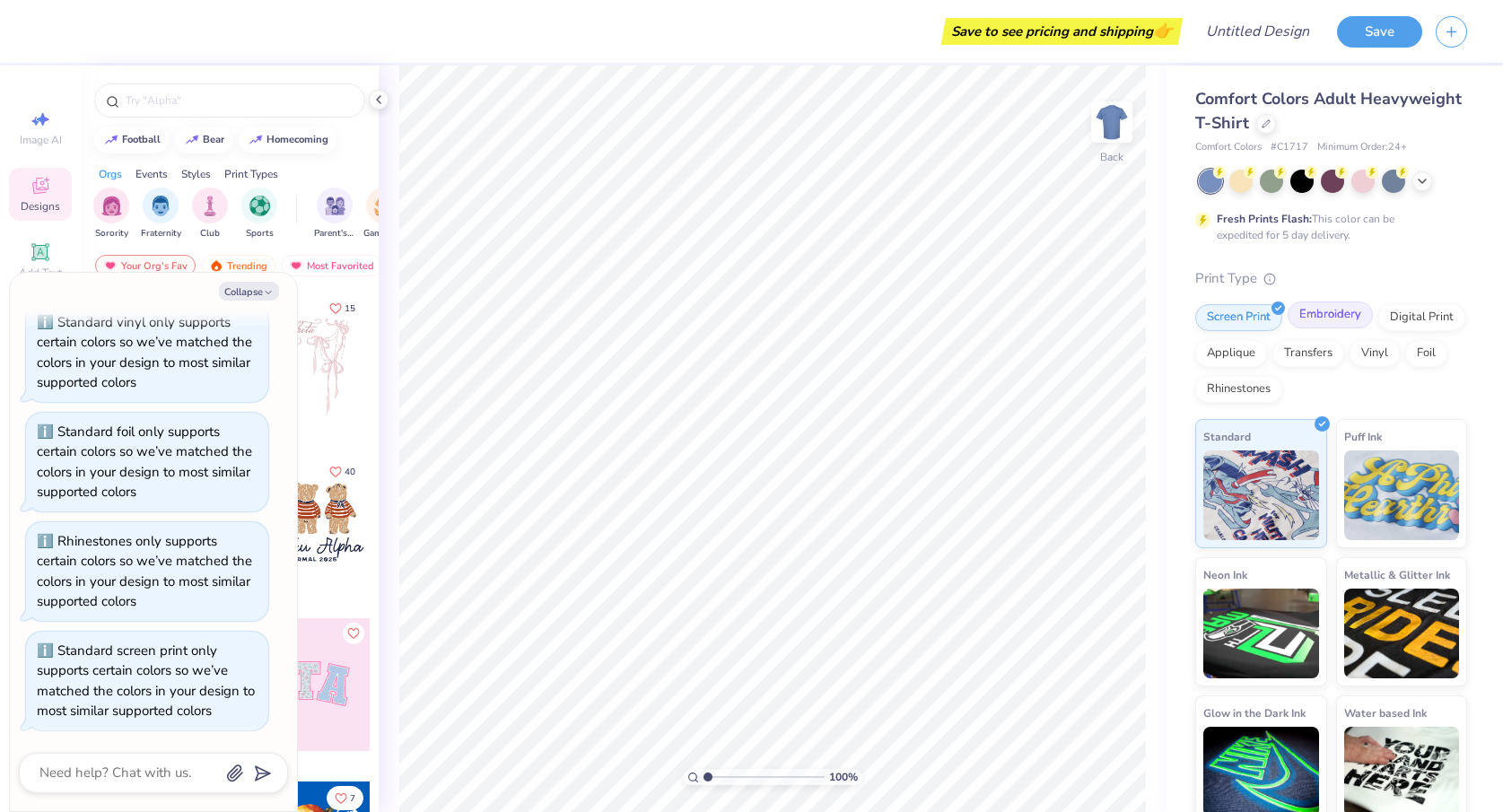
click at [1309, 313] on div "Embroidery" at bounding box center [1329, 315] width 85 height 27
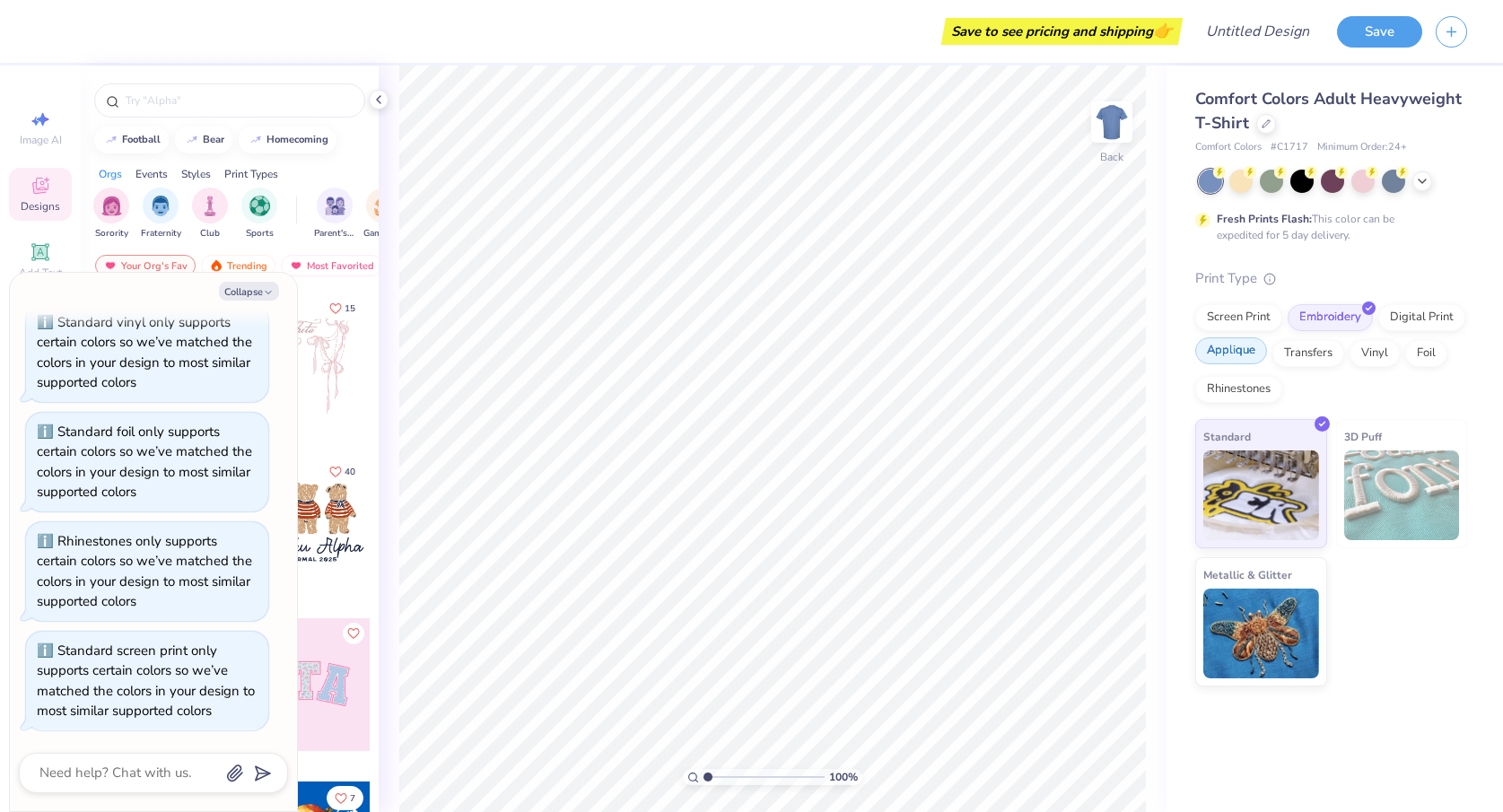
click at [1247, 355] on div "Applique" at bounding box center [1231, 351] width 72 height 27
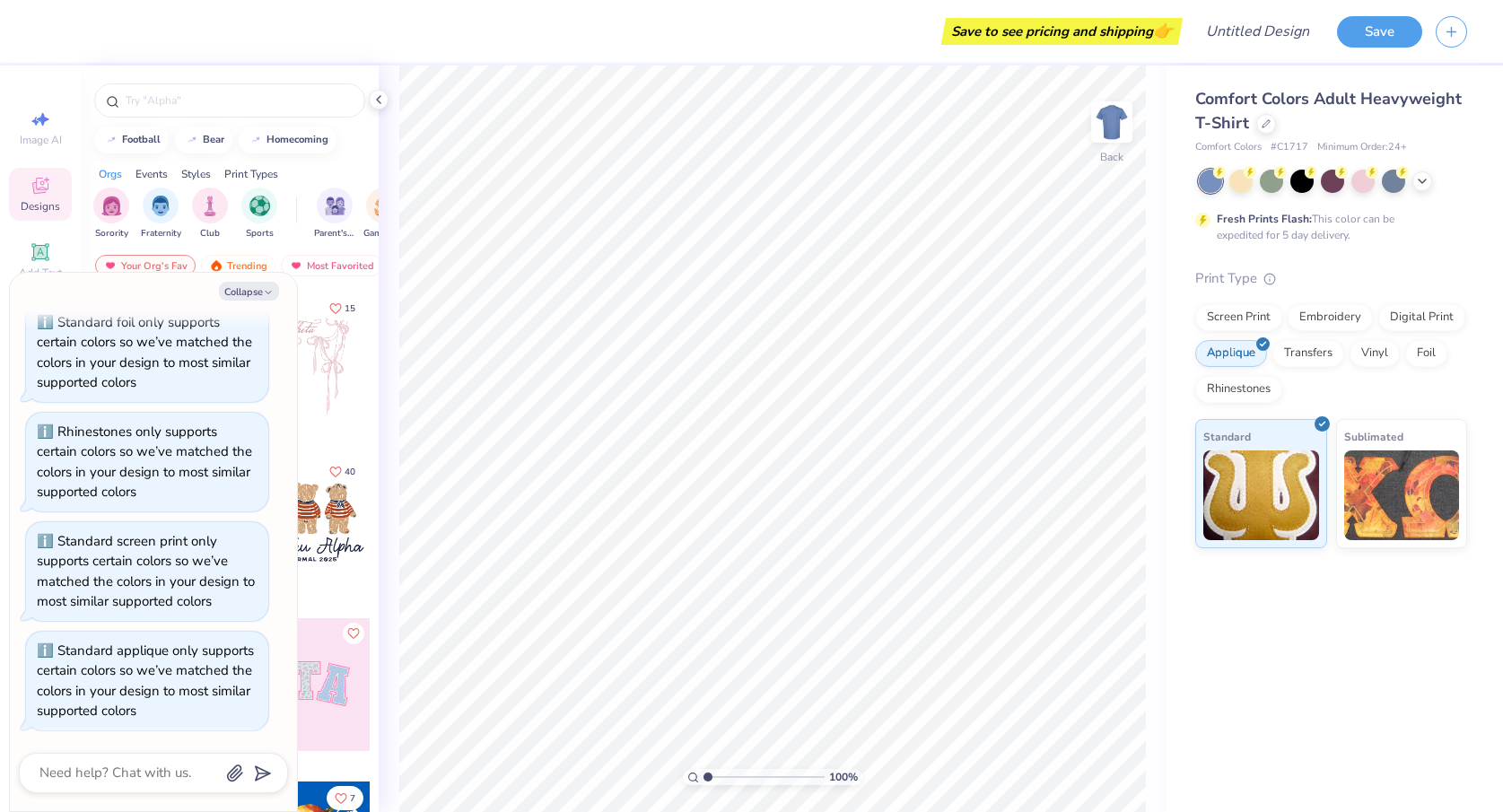
click at [264, 280] on div "Collapse How can we help you? Standard applique only supports certain colors so…" at bounding box center [153, 542] width 287 height 539
click at [262, 300] on button "Collapse" at bounding box center [249, 291] width 61 height 19
type textarea "x"
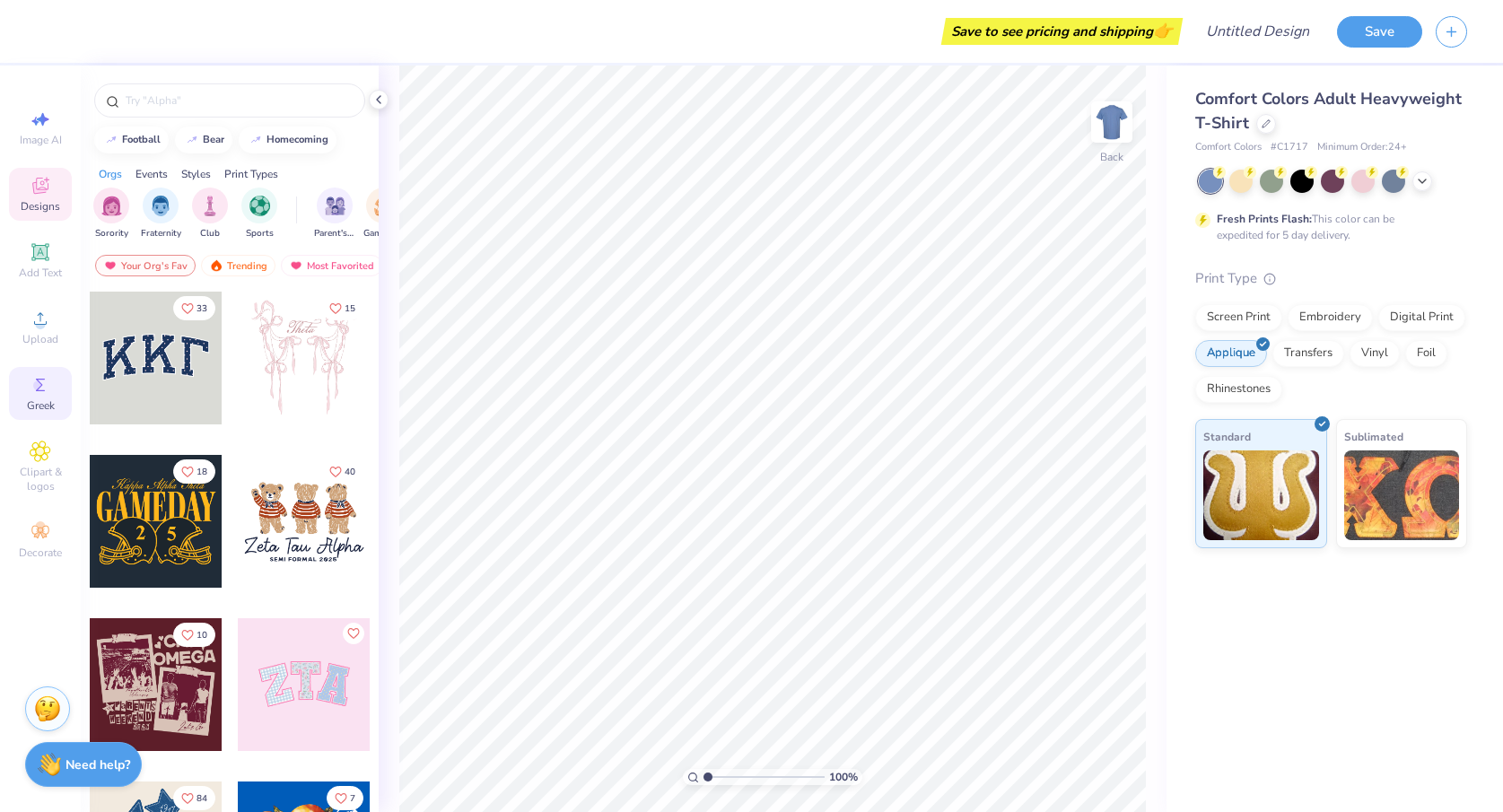
click at [32, 388] on icon at bounding box center [40, 385] width 21 height 21
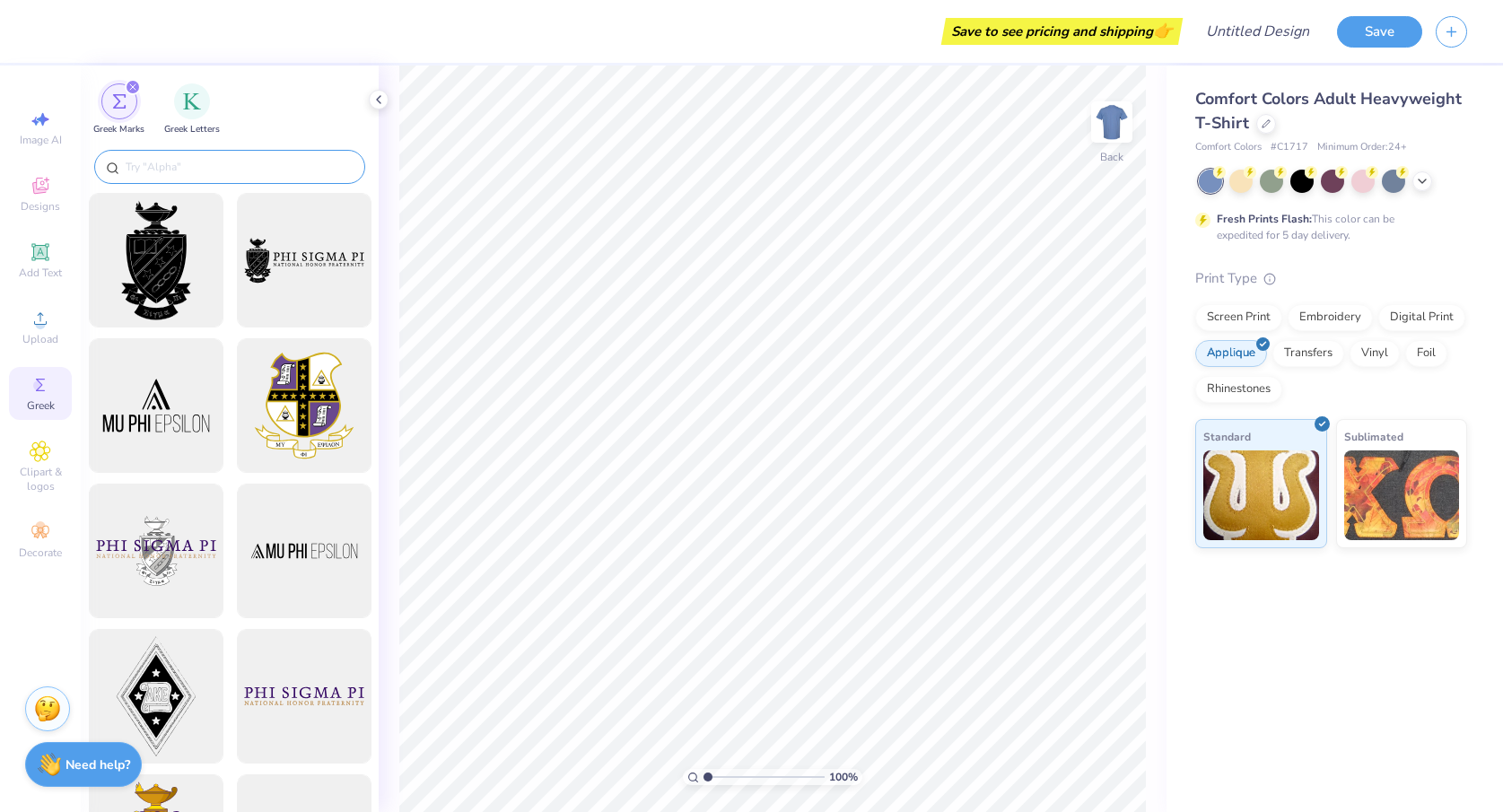
click at [223, 173] on input "text" at bounding box center [238, 167] width 229 height 18
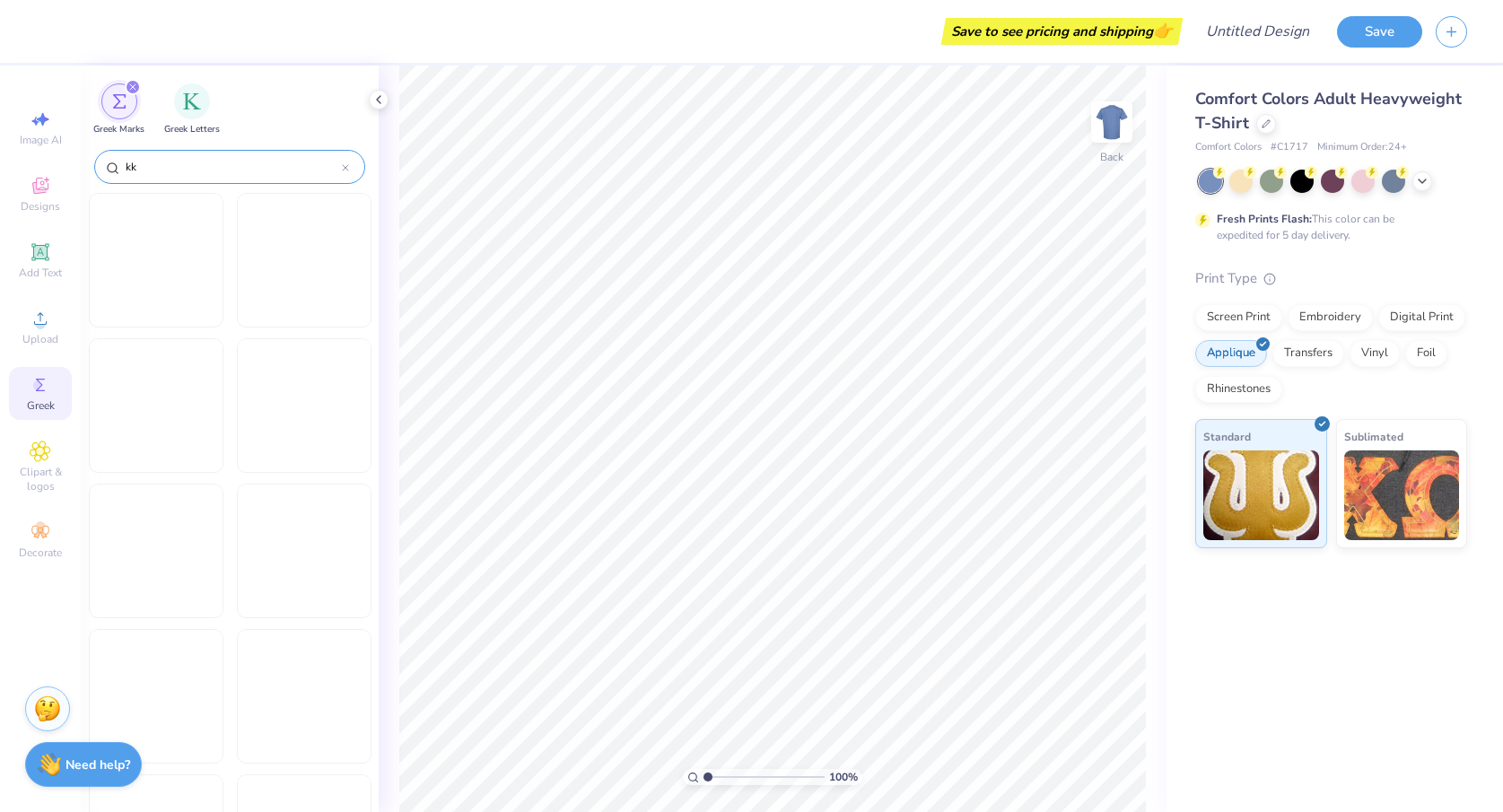
type input "kkg"
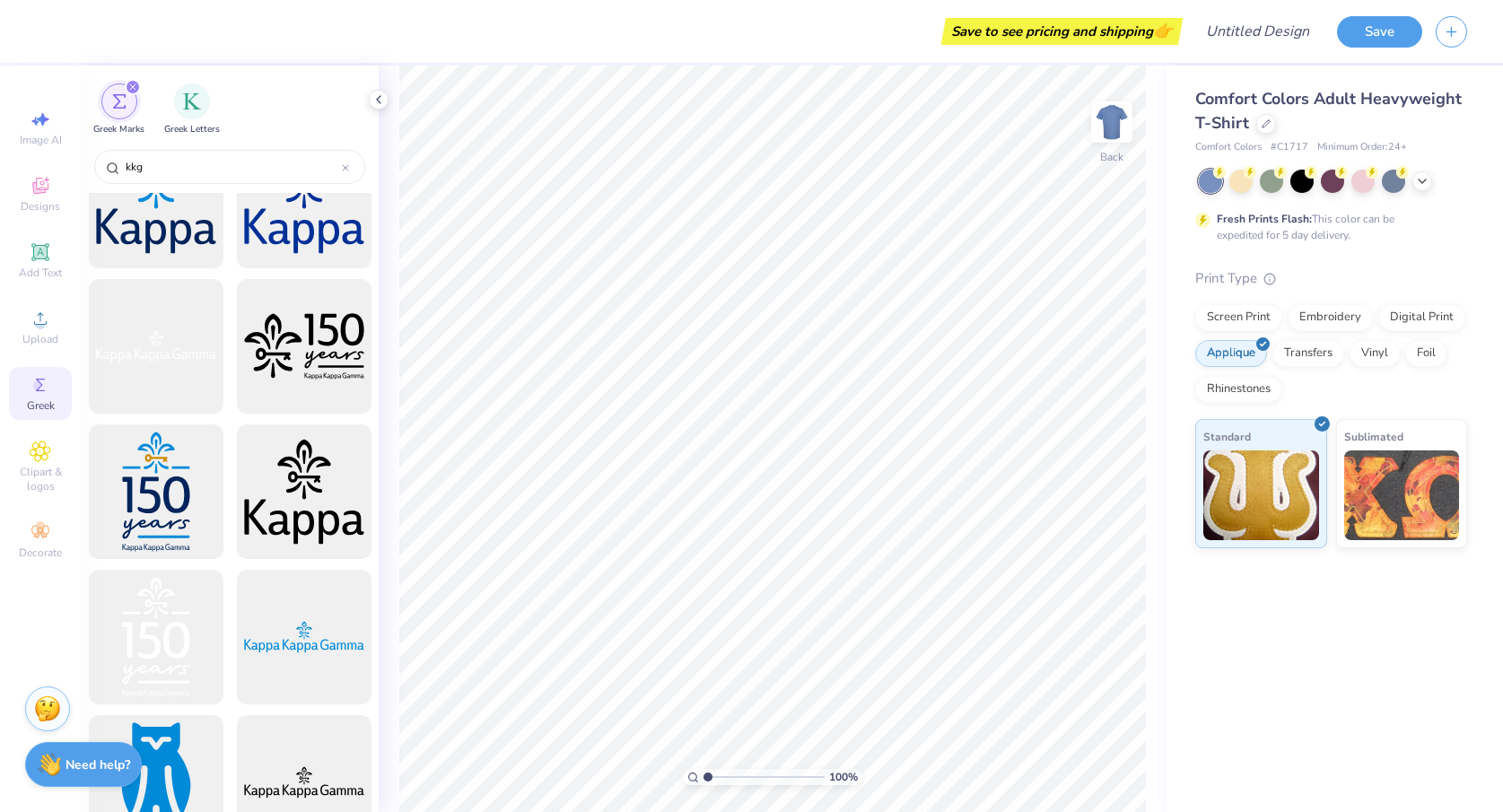
scroll to position [3113, 0]
click at [52, 455] on div "Clipart & logos" at bounding box center [40, 467] width 62 height 67
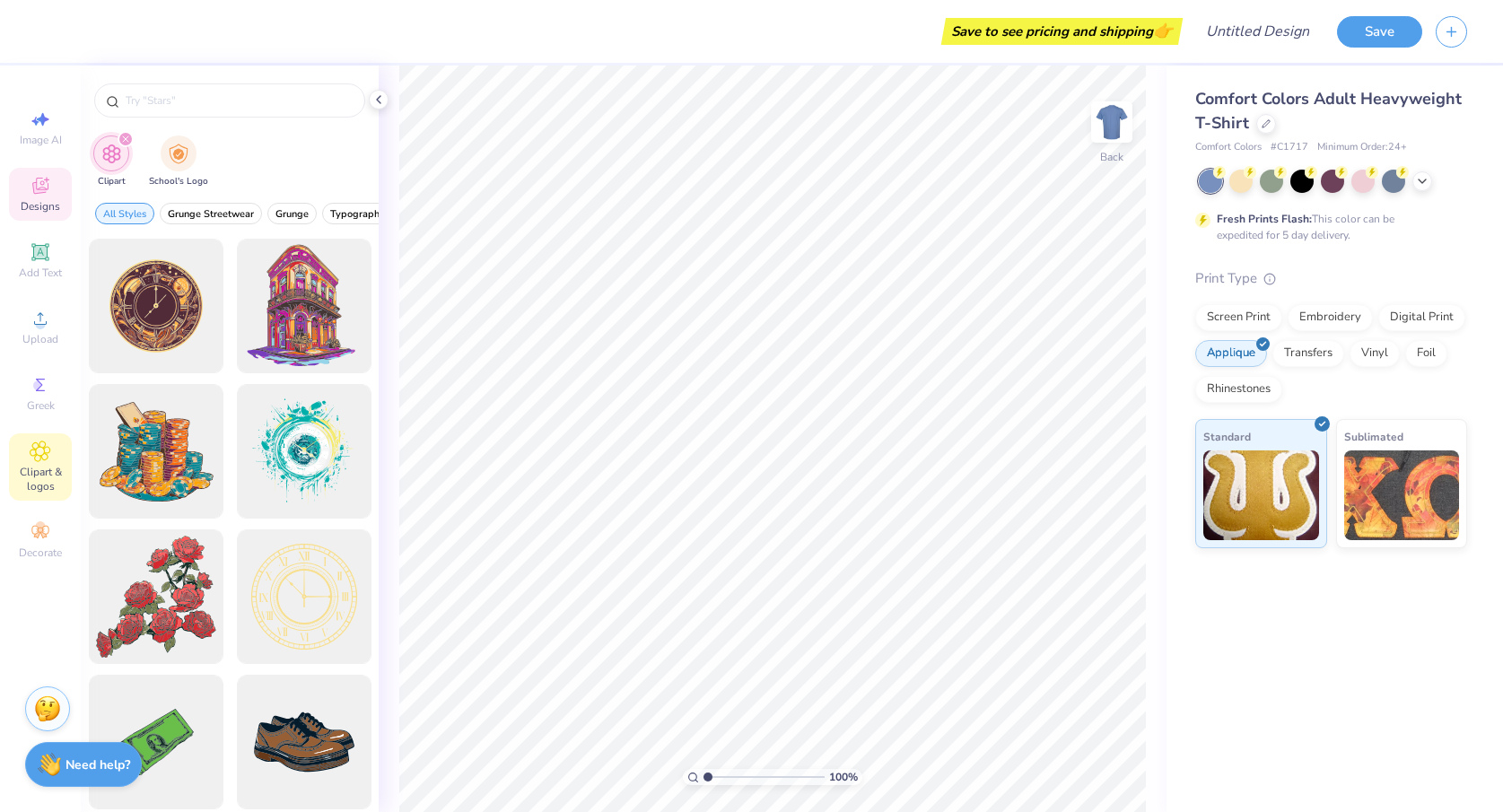
click at [45, 176] on icon at bounding box center [40, 185] width 21 height 21
